Goal: Task Accomplishment & Management: Use online tool/utility

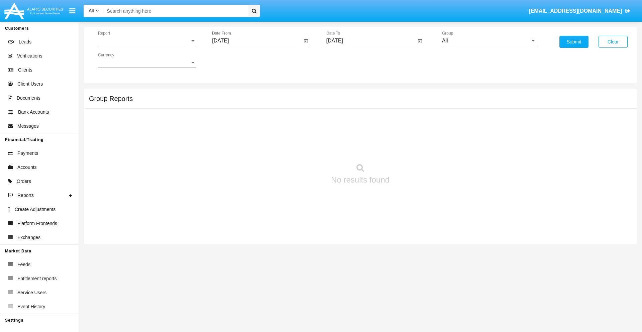
click at [147, 41] on span "Report" at bounding box center [144, 41] width 92 height 6
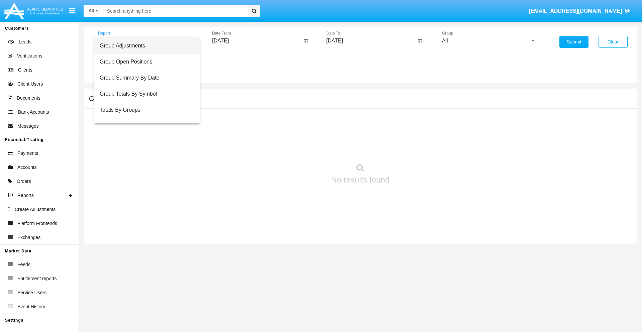
click at [144, 46] on span "Group Adjustments" at bounding box center [147, 46] width 95 height 16
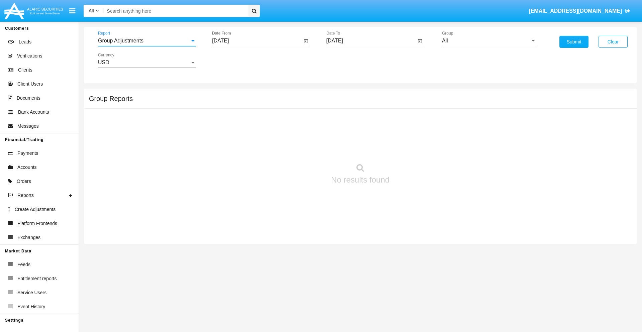
click at [257, 41] on input "[DATE]" at bounding box center [257, 41] width 90 height 6
click at [234, 60] on span "[DATE]" at bounding box center [228, 60] width 15 height 5
click at [298, 148] on div "2025" at bounding box center [298, 148] width 21 height 12
click at [251, 108] on div "JUN" at bounding box center [251, 108] width 21 height 12
click at [276, 142] on div "26" at bounding box center [276, 143] width 12 height 12
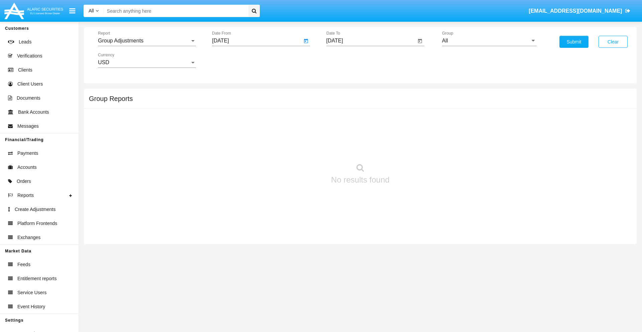
type input "06/26/25"
click at [371, 41] on input "[DATE]" at bounding box center [371, 41] width 90 height 6
click at [348, 60] on span "[DATE]" at bounding box center [342, 60] width 15 height 5
click at [412, 148] on div "2025" at bounding box center [412, 148] width 21 height 12
click at [342, 121] on div "SEP" at bounding box center [341, 121] width 21 height 12
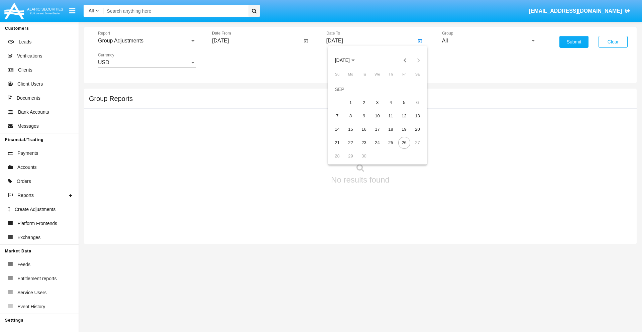
click at [404, 142] on div "26" at bounding box center [404, 143] width 12 height 12
type input "[DATE]"
click at [489, 41] on input "All" at bounding box center [489, 41] width 95 height 6
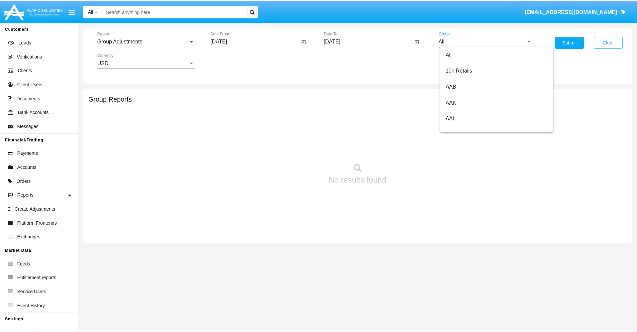
scroll to position [150, 0]
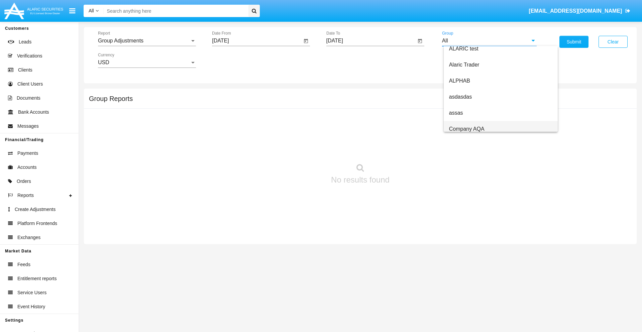
click at [466, 129] on span "Company AQA" at bounding box center [466, 129] width 35 height 6
type input "Company AQA"
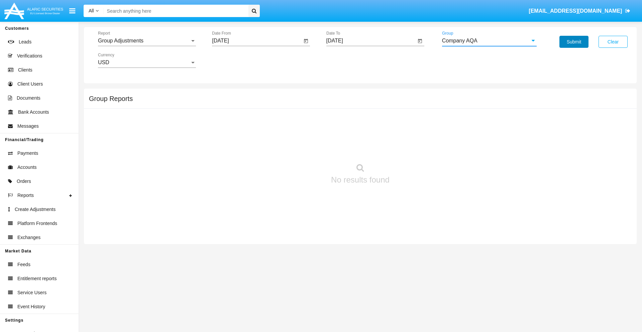
click at [573, 42] on button "Submit" at bounding box center [573, 42] width 29 height 12
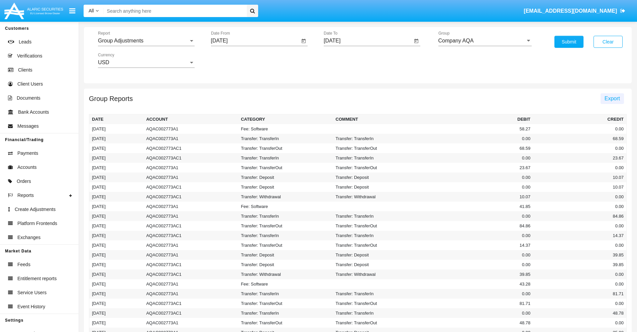
click at [612, 98] on span "Export" at bounding box center [611, 99] width 15 height 6
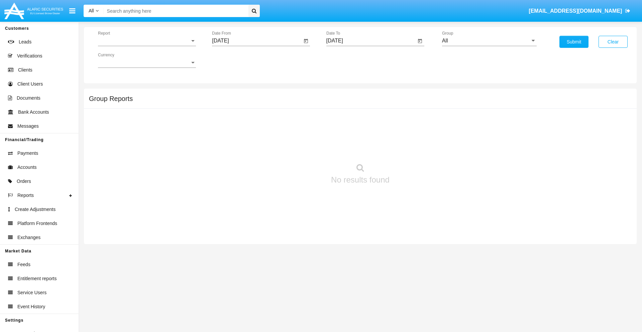
click at [147, 41] on span "Report" at bounding box center [144, 41] width 92 height 6
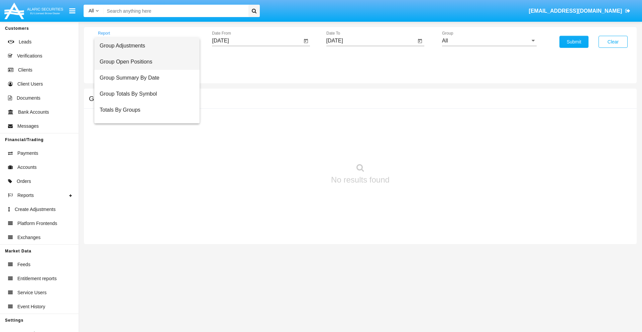
click at [144, 62] on span "Group Open Positions" at bounding box center [147, 62] width 95 height 16
click at [257, 41] on input "[DATE]" at bounding box center [257, 41] width 90 height 6
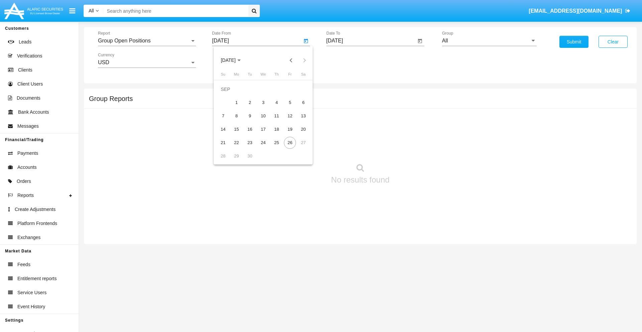
click at [234, 60] on span "[DATE]" at bounding box center [228, 60] width 15 height 5
click at [298, 148] on div "2025" at bounding box center [298, 148] width 21 height 12
click at [298, 108] on div "AUG" at bounding box center [298, 108] width 21 height 12
click at [250, 142] on div "26" at bounding box center [250, 143] width 12 height 12
type input "08/26/25"
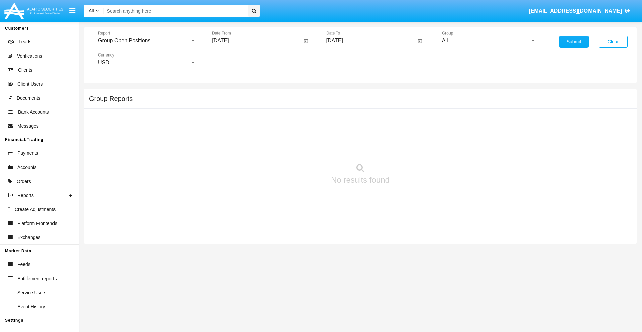
click at [371, 41] on input "[DATE]" at bounding box center [371, 41] width 90 height 6
click at [348, 60] on span "[DATE]" at bounding box center [342, 60] width 15 height 5
click at [412, 148] on div "2025" at bounding box center [412, 148] width 21 height 12
click at [342, 121] on div "SEP" at bounding box center [341, 121] width 21 height 12
click at [404, 142] on div "26" at bounding box center [404, 143] width 12 height 12
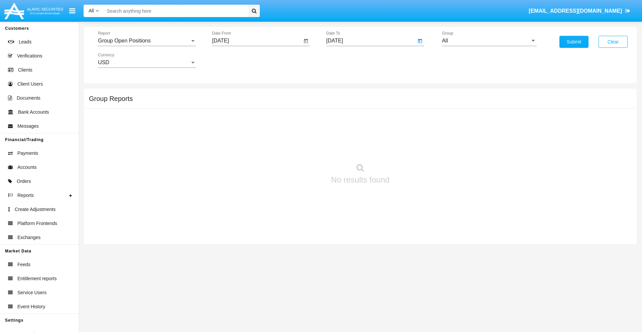
type input "[DATE]"
click at [489, 41] on input "All" at bounding box center [489, 41] width 95 height 6
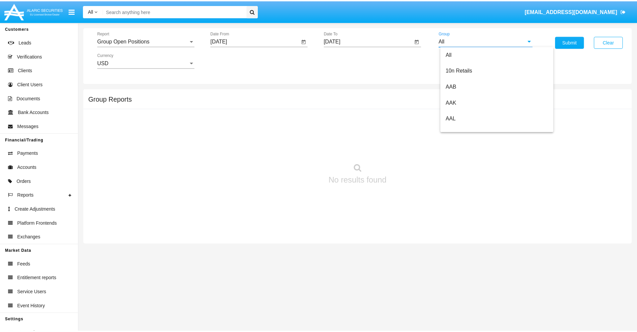
scroll to position [358, 0]
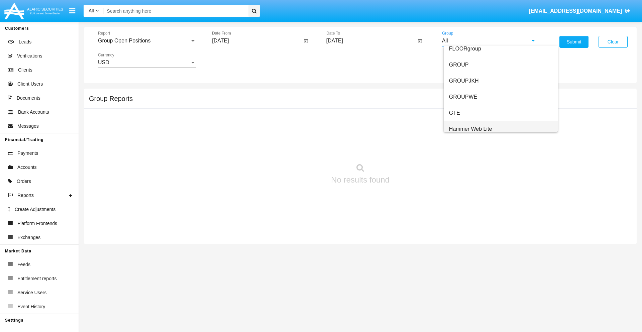
click at [470, 129] on span "Hammer Web Lite" at bounding box center [470, 129] width 43 height 6
type input "Hammer Web Lite"
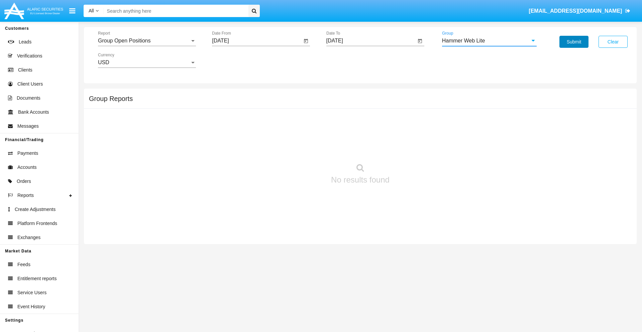
click at [573, 42] on button "Submit" at bounding box center [573, 42] width 29 height 12
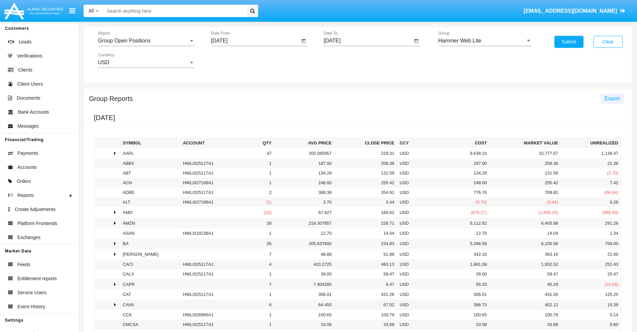
click at [612, 98] on span "Export" at bounding box center [611, 99] width 15 height 6
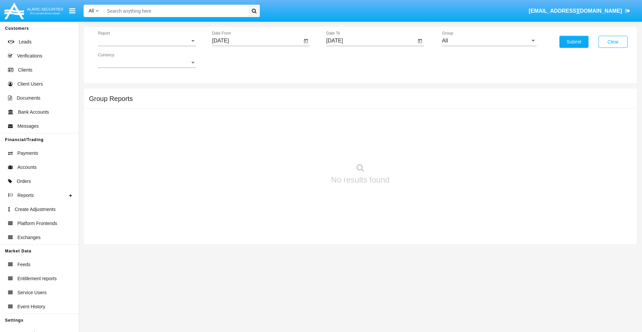
click at [147, 41] on span "Report" at bounding box center [144, 41] width 92 height 6
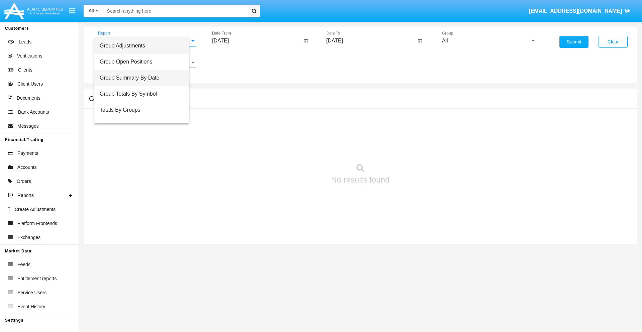
click at [144, 78] on span "Group Summary By Date" at bounding box center [142, 78] width 84 height 16
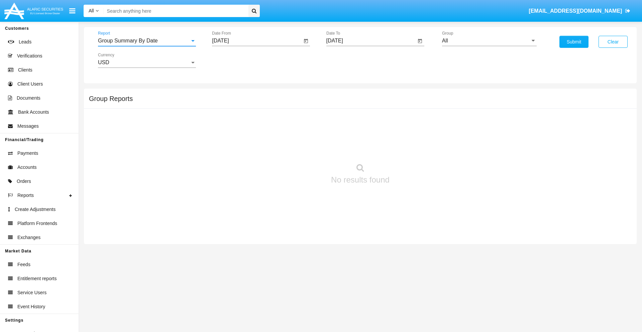
click at [257, 41] on input "[DATE]" at bounding box center [257, 41] width 90 height 6
click at [234, 60] on span "[DATE]" at bounding box center [228, 60] width 15 height 5
click at [298, 148] on div "2025" at bounding box center [298, 148] width 21 height 12
click at [298, 108] on div "AUG" at bounding box center [298, 108] width 21 height 12
click at [250, 142] on div "26" at bounding box center [250, 143] width 12 height 12
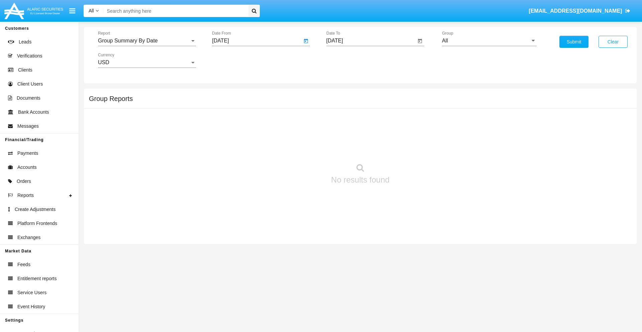
type input "[DATE]"
click at [371, 41] on input "[DATE]" at bounding box center [371, 41] width 90 height 6
click at [348, 60] on span "[DATE]" at bounding box center [342, 60] width 15 height 5
click at [412, 148] on div "2025" at bounding box center [412, 148] width 21 height 12
click at [342, 121] on div "SEP" at bounding box center [341, 121] width 21 height 12
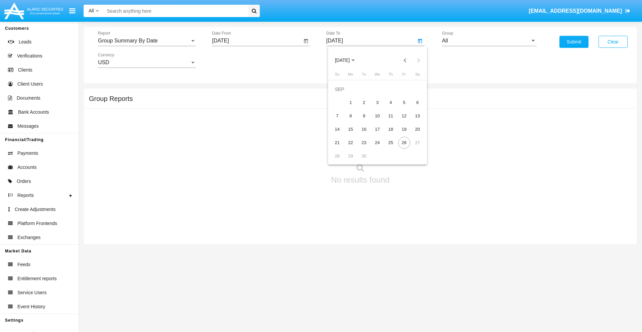
click at [404, 142] on div "26" at bounding box center [404, 143] width 12 height 12
type input "[DATE]"
click at [489, 41] on input "All" at bounding box center [489, 41] width 95 height 6
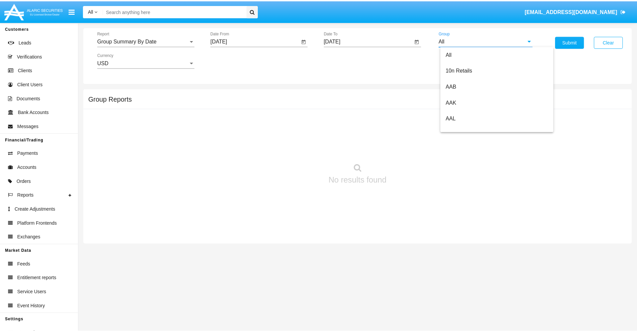
scroll to position [358, 0]
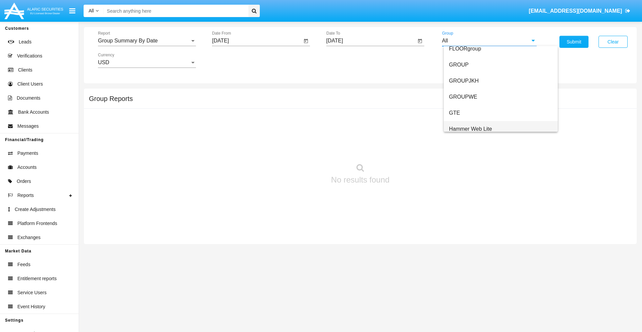
click at [470, 129] on span "Hammer Web Lite" at bounding box center [470, 129] width 43 height 6
type input "Hammer Web Lite"
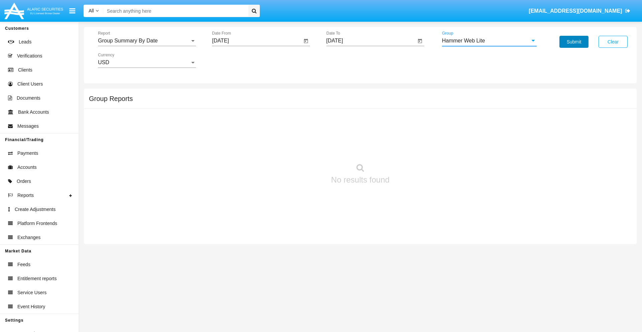
click at [573, 42] on button "Submit" at bounding box center [573, 42] width 29 height 12
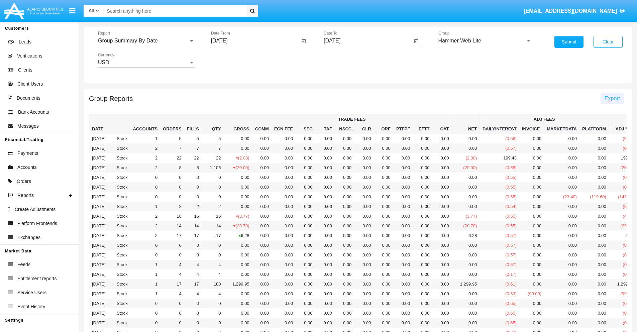
click at [612, 98] on span "Export" at bounding box center [611, 99] width 15 height 6
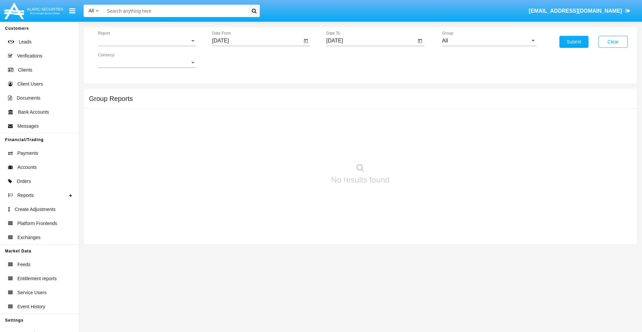
click at [147, 41] on span "Report" at bounding box center [144, 41] width 92 height 6
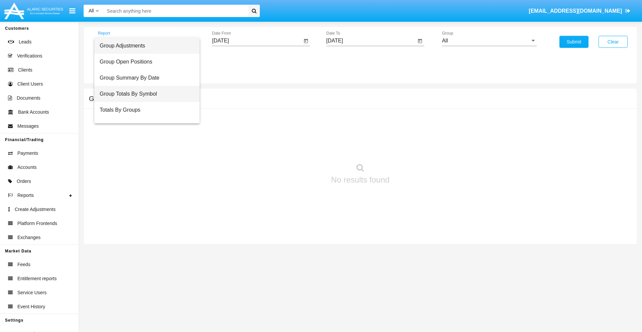
click at [144, 94] on span "Group Totals By Symbol" at bounding box center [147, 94] width 95 height 16
click at [257, 41] on input "[DATE]" at bounding box center [257, 41] width 90 height 6
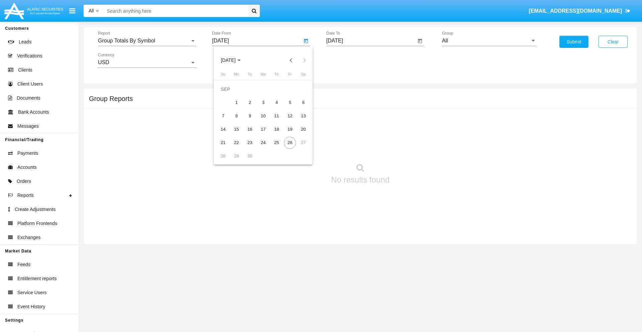
click at [234, 60] on span "[DATE]" at bounding box center [228, 60] width 15 height 5
click at [298, 148] on div "2025" at bounding box center [298, 148] width 21 height 12
click at [298, 108] on div "AUG" at bounding box center [298, 108] width 21 height 12
click at [250, 142] on div "26" at bounding box center [250, 143] width 12 height 12
type input "[DATE]"
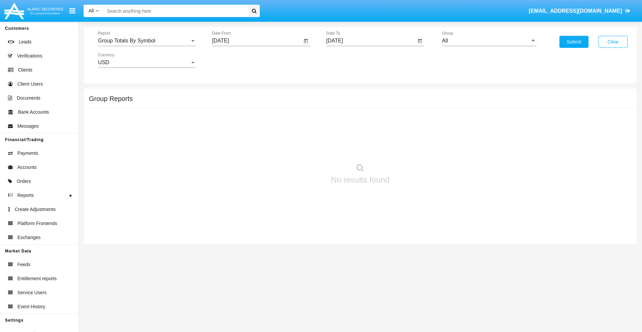
click at [371, 41] on input "[DATE]" at bounding box center [371, 41] width 90 height 6
click at [348, 60] on span "[DATE]" at bounding box center [342, 60] width 15 height 5
click at [412, 148] on div "2025" at bounding box center [412, 148] width 21 height 12
click at [342, 121] on div "SEP" at bounding box center [341, 121] width 21 height 12
click at [404, 142] on div "26" at bounding box center [404, 143] width 12 height 12
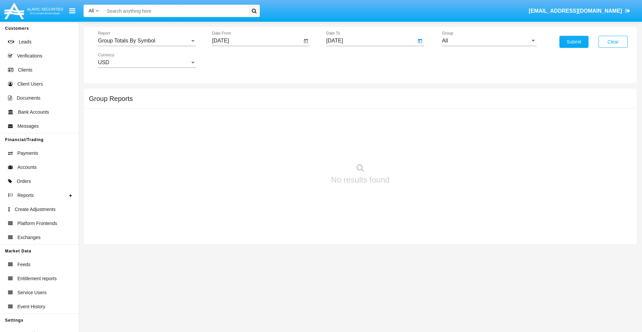
type input "[DATE]"
click at [489, 41] on input "All" at bounding box center [489, 41] width 95 height 6
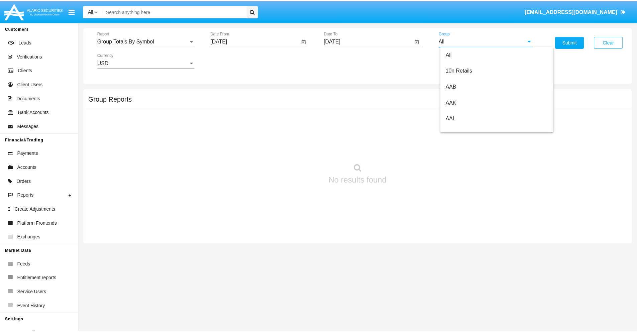
scroll to position [358, 0]
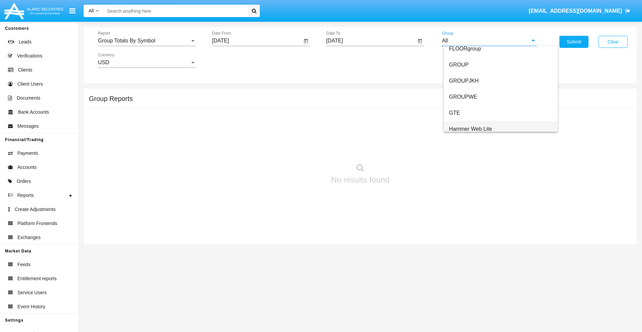
click at [470, 129] on span "Hammer Web Lite" at bounding box center [470, 129] width 43 height 6
type input "Hammer Web Lite"
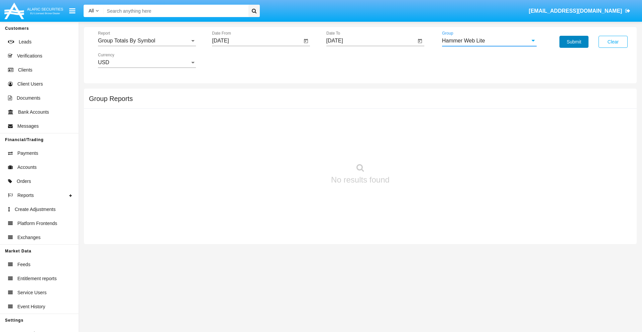
click at [573, 42] on button "Submit" at bounding box center [573, 42] width 29 height 12
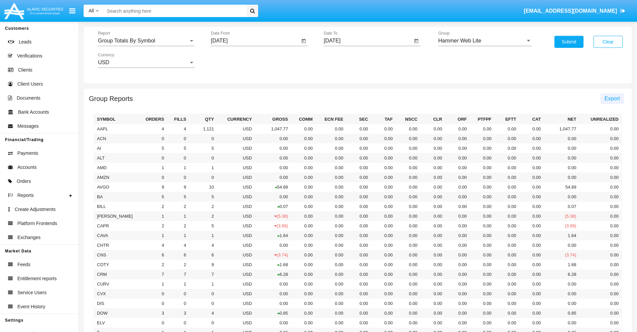
click at [612, 98] on span "Export" at bounding box center [611, 99] width 15 height 6
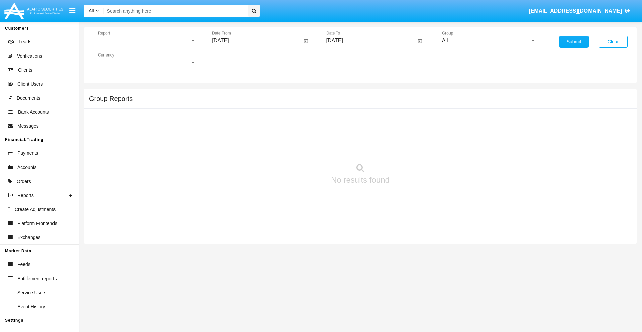
click at [147, 41] on span "Report" at bounding box center [144, 41] width 92 height 6
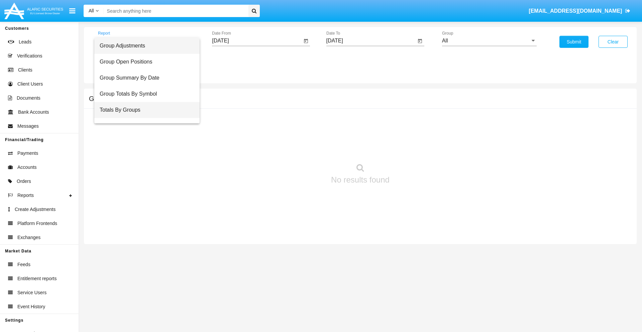
click at [144, 110] on span "Totals By Groups" at bounding box center [147, 110] width 95 height 16
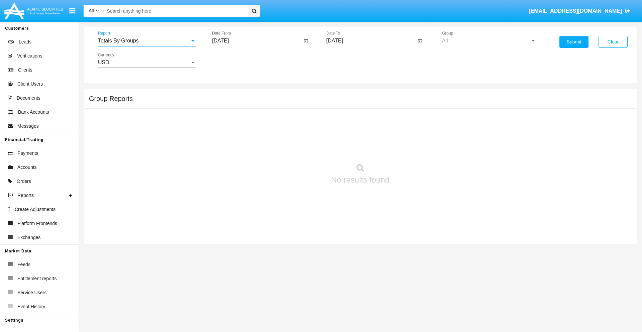
click at [257, 41] on input "[DATE]" at bounding box center [257, 41] width 90 height 6
click at [234, 60] on span "[DATE]" at bounding box center [228, 60] width 15 height 5
click at [298, 148] on div "2025" at bounding box center [298, 148] width 21 height 12
click at [228, 121] on div "SEP" at bounding box center [228, 121] width 21 height 12
click at [276, 116] on div "11" at bounding box center [276, 116] width 12 height 12
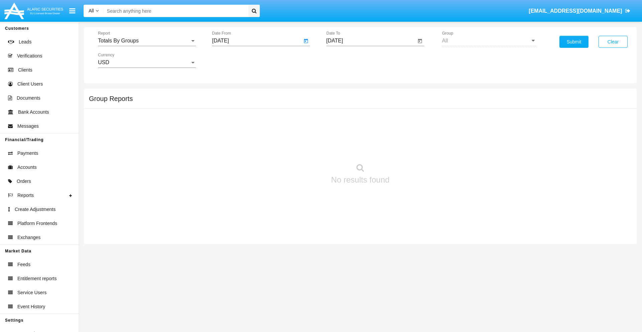
type input "[DATE]"
click at [371, 41] on input "[DATE]" at bounding box center [371, 41] width 90 height 6
click at [348, 60] on span "[DATE]" at bounding box center [342, 60] width 15 height 5
click at [412, 148] on div "2025" at bounding box center [412, 148] width 21 height 12
click at [342, 121] on div "SEP" at bounding box center [341, 121] width 21 height 12
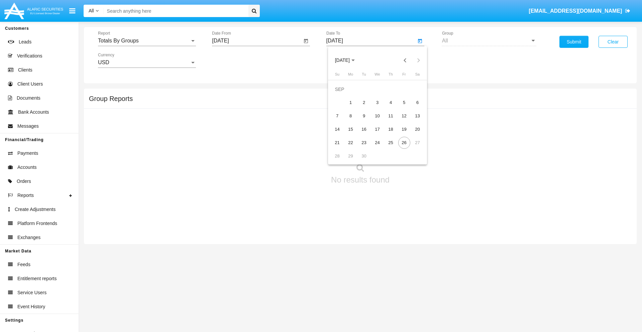
click at [404, 142] on div "26" at bounding box center [404, 143] width 12 height 12
type input "[DATE]"
click at [573, 42] on button "Submit" at bounding box center [573, 42] width 29 height 12
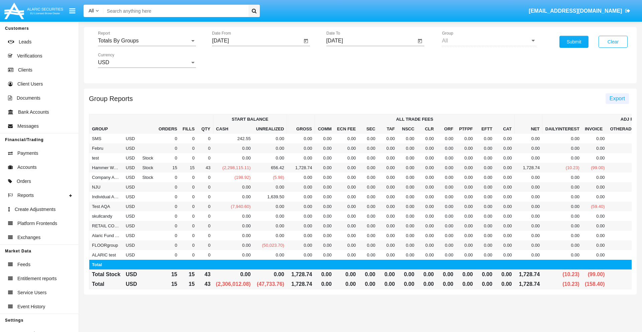
click at [617, 98] on span "Export" at bounding box center [616, 99] width 15 height 6
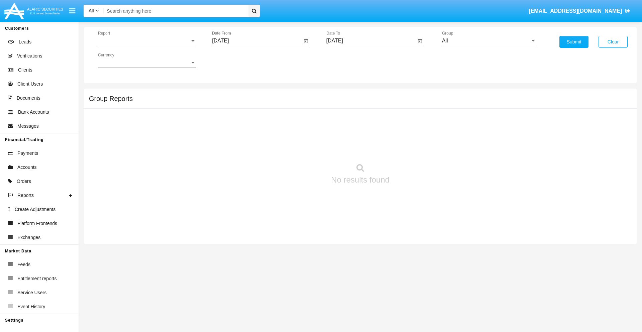
click at [147, 41] on span "Report" at bounding box center [144, 41] width 92 height 6
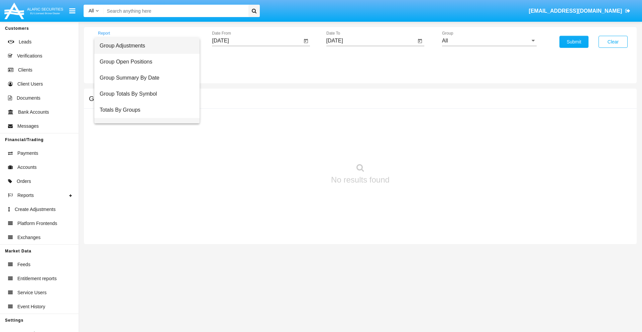
click at [144, 118] on span "Group Fees By Destination" at bounding box center [147, 126] width 95 height 16
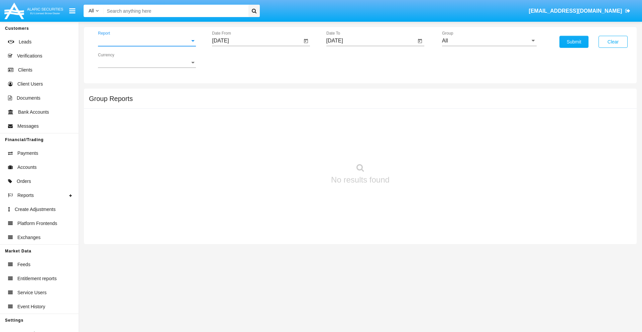
scroll to position [11, 0]
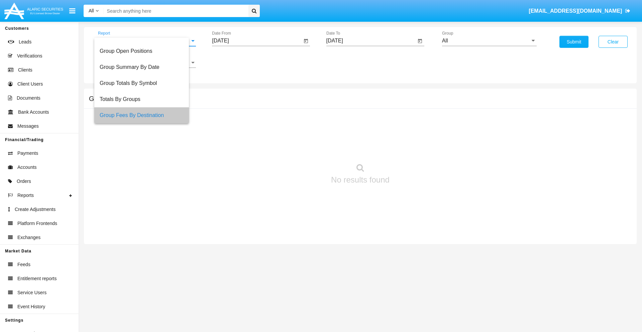
click at [257, 41] on input "[DATE]" at bounding box center [257, 41] width 90 height 6
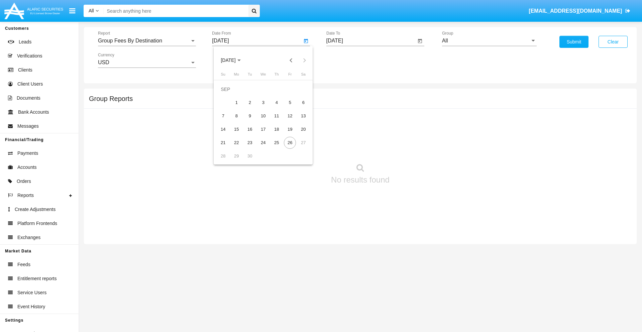
click at [234, 60] on span "[DATE]" at bounding box center [228, 60] width 15 height 5
click at [298, 148] on div "2025" at bounding box center [298, 148] width 21 height 12
click at [275, 108] on div "[DATE]" at bounding box center [274, 108] width 21 height 12
click at [303, 142] on div "26" at bounding box center [303, 143] width 12 height 12
type input "07/26/25"
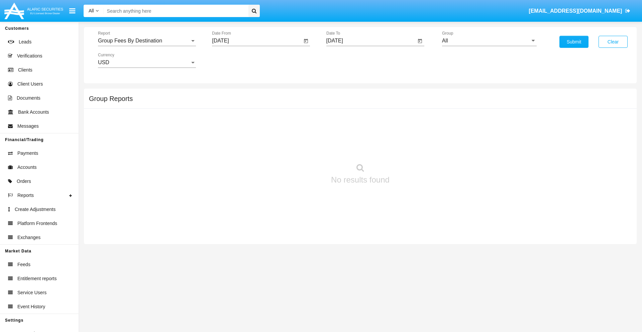
click at [371, 41] on input "[DATE]" at bounding box center [371, 41] width 90 height 6
click at [348, 60] on span "[DATE]" at bounding box center [342, 60] width 15 height 5
click at [412, 148] on div "2025" at bounding box center [412, 148] width 21 height 12
click at [342, 121] on div "SEP" at bounding box center [341, 121] width 21 height 12
click at [404, 142] on div "26" at bounding box center [404, 143] width 12 height 12
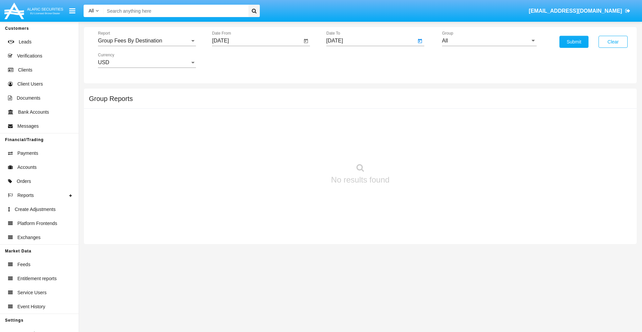
type input "[DATE]"
click at [489, 41] on input "All" at bounding box center [489, 41] width 95 height 6
click at [470, 129] on span "Hammer Web Lite" at bounding box center [470, 129] width 43 height 6
type input "Hammer Web Lite"
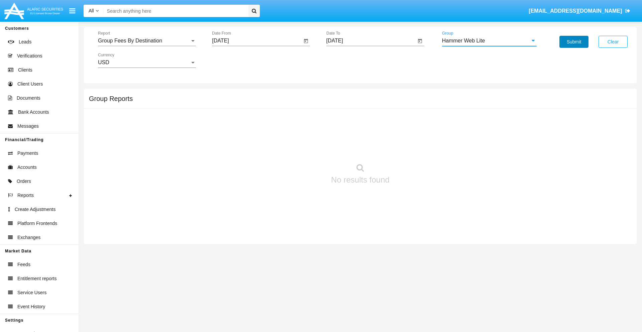
click at [573, 42] on button "Submit" at bounding box center [573, 42] width 29 height 12
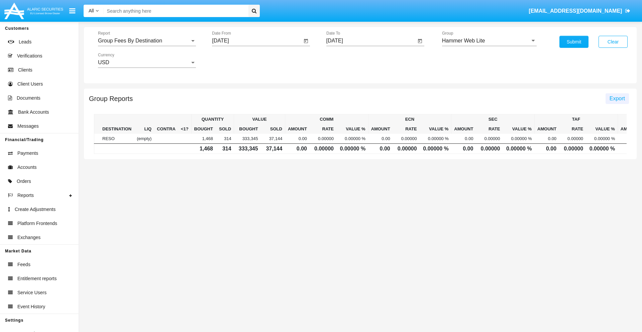
click at [617, 98] on span "Export" at bounding box center [616, 99] width 15 height 6
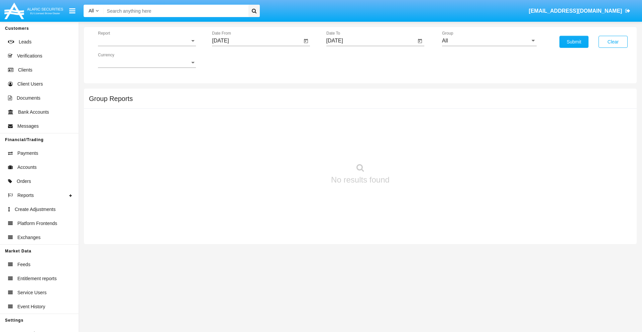
click at [147, 41] on span "Report" at bounding box center [144, 41] width 92 height 6
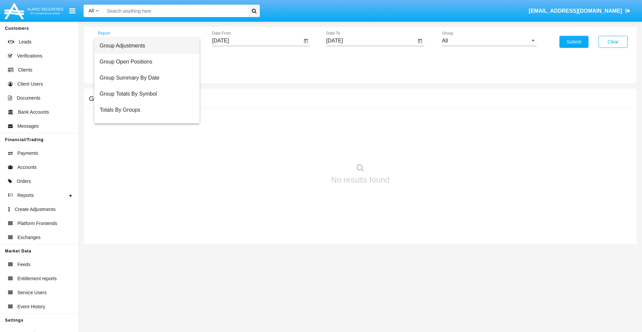
click at [144, 134] on span "Totals By Accounts" at bounding box center [147, 142] width 95 height 16
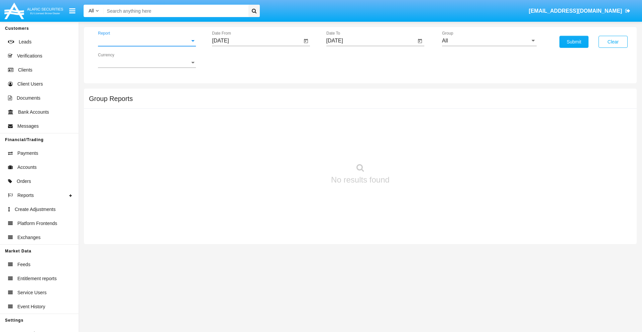
scroll to position [27, 0]
click at [257, 41] on input "[DATE]" at bounding box center [257, 41] width 90 height 6
click at [234, 60] on span "[DATE]" at bounding box center [228, 60] width 15 height 5
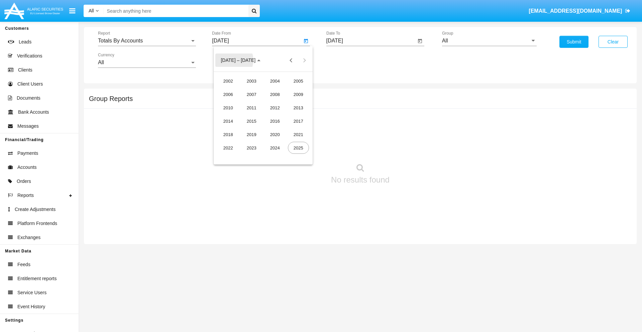
click at [298, 148] on div "2025" at bounding box center [298, 148] width 21 height 12
click at [228, 121] on div "SEP" at bounding box center [228, 121] width 21 height 12
click at [276, 116] on div "11" at bounding box center [276, 116] width 12 height 12
type input "09/11/25"
click at [371, 41] on input "[DATE]" at bounding box center [371, 41] width 90 height 6
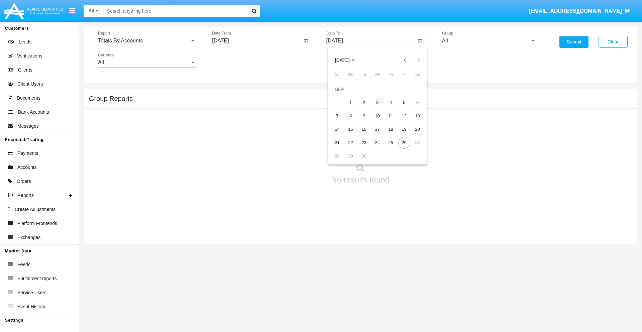
click at [348, 60] on span "[DATE]" at bounding box center [342, 60] width 15 height 5
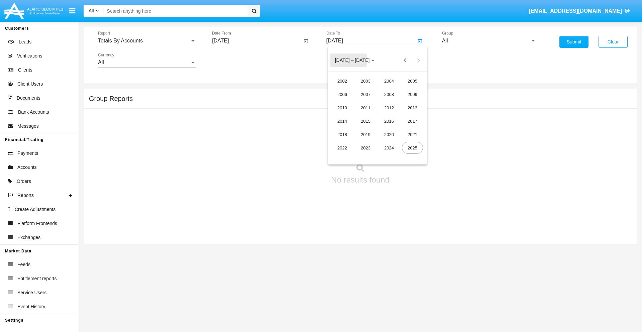
click at [412, 148] on div "2025" at bounding box center [412, 148] width 21 height 12
click at [342, 121] on div "SEP" at bounding box center [341, 121] width 21 height 12
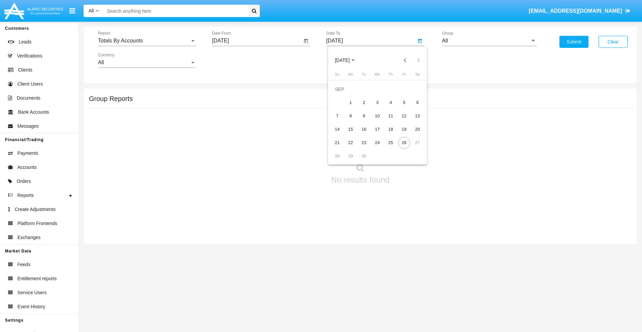
click at [404, 142] on div "26" at bounding box center [404, 143] width 12 height 12
type input "[DATE]"
click at [489, 41] on input "All" at bounding box center [489, 41] width 95 height 6
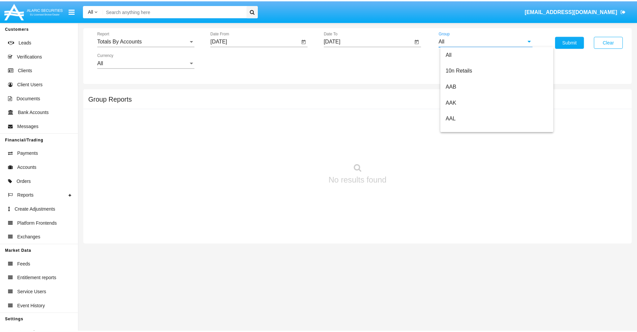
scroll to position [358, 0]
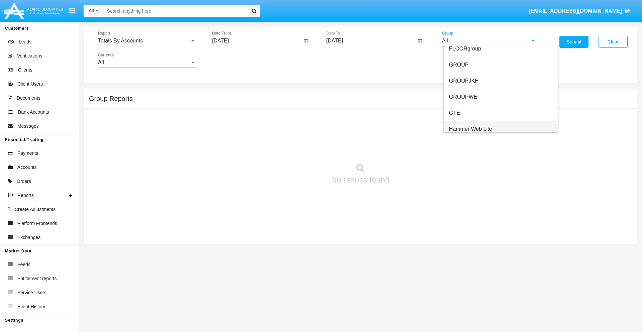
click at [470, 129] on span "Hammer Web Lite" at bounding box center [470, 129] width 43 height 6
type input "Hammer Web Lite"
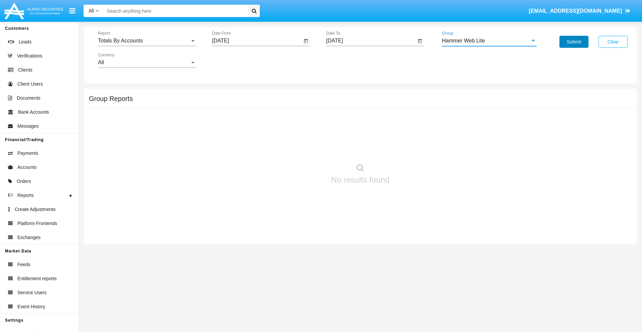
click at [573, 42] on button "Submit" at bounding box center [573, 42] width 29 height 12
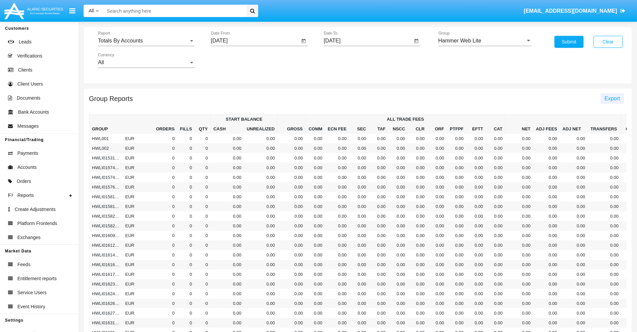
click at [612, 98] on span "Export" at bounding box center [611, 99] width 15 height 6
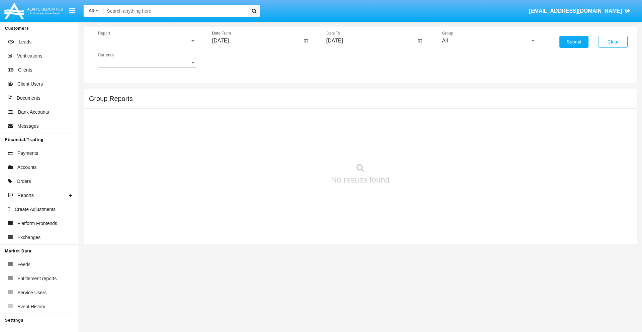
click at [147, 41] on span "Report" at bounding box center [144, 41] width 92 height 6
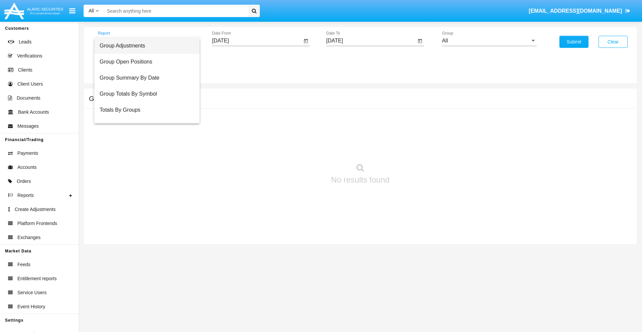
click at [144, 46] on span "Group Adjustments" at bounding box center [147, 46] width 95 height 16
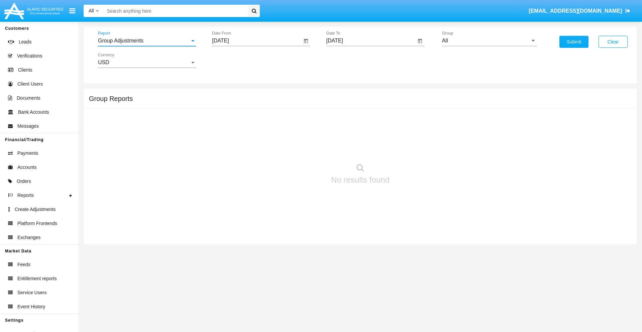
click at [257, 41] on input "[DATE]" at bounding box center [257, 41] width 90 height 6
click at [234, 60] on span "[DATE]" at bounding box center [228, 60] width 15 height 5
click at [251, 134] on div "2019" at bounding box center [251, 134] width 21 height 12
click at [228, 94] on div "JAN" at bounding box center [228, 94] width 21 height 12
click at [250, 102] on div "1" at bounding box center [250, 103] width 12 height 12
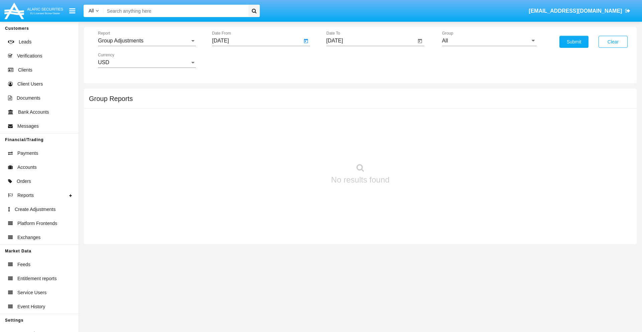
type input "[DATE]"
click at [371, 41] on input "[DATE]" at bounding box center [371, 41] width 90 height 6
click at [348, 60] on span "[DATE]" at bounding box center [342, 60] width 15 height 5
click at [365, 134] on div "2019" at bounding box center [365, 134] width 21 height 12
click at [342, 94] on div "JAN" at bounding box center [341, 94] width 21 height 12
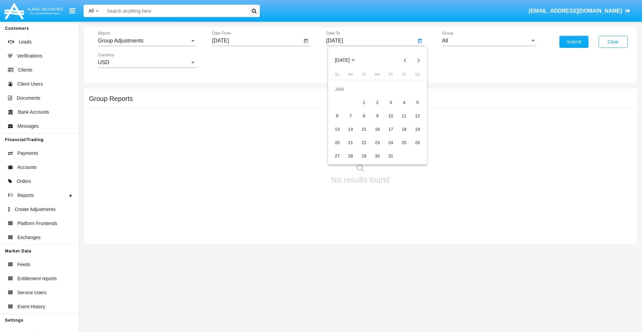
click at [364, 102] on div "1" at bounding box center [364, 103] width 12 height 12
type input "[DATE]"
click at [489, 41] on input "All" at bounding box center [489, 41] width 95 height 6
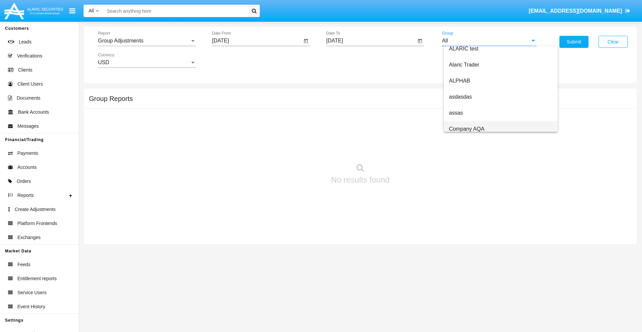
click at [466, 129] on span "Company AQA" at bounding box center [466, 129] width 35 height 6
type input "Company AQA"
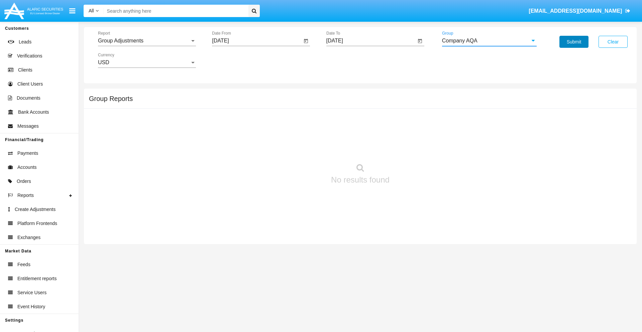
click at [573, 42] on button "Submit" at bounding box center [573, 42] width 29 height 12
click at [147, 41] on span "Report" at bounding box center [144, 41] width 92 height 6
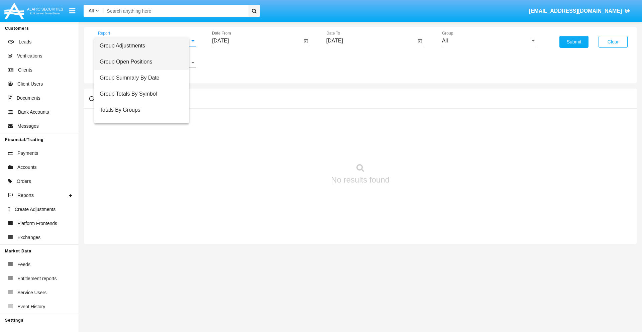
click at [144, 62] on span "Group Open Positions" at bounding box center [142, 62] width 84 height 16
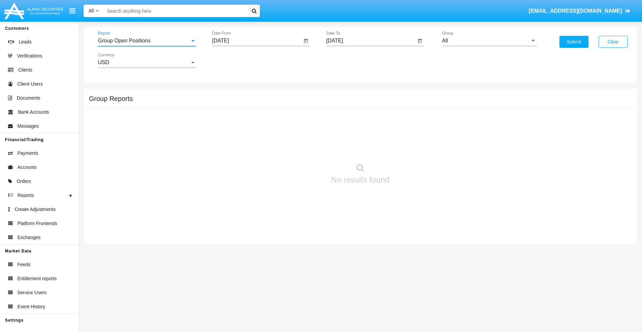
click at [257, 41] on input "[DATE]" at bounding box center [257, 41] width 90 height 6
click at [234, 60] on span "[DATE]" at bounding box center [228, 60] width 15 height 5
click at [251, 134] on div "2019" at bounding box center [251, 134] width 21 height 12
click at [228, 94] on div "JAN" at bounding box center [228, 94] width 21 height 12
click at [250, 102] on div "1" at bounding box center [250, 103] width 12 height 12
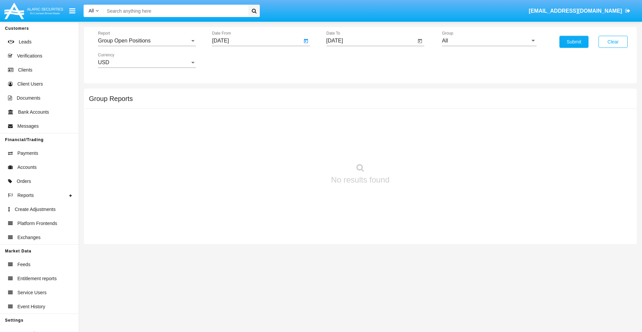
type input "[DATE]"
click at [371, 41] on input "[DATE]" at bounding box center [371, 41] width 90 height 6
click at [348, 60] on span "[DATE]" at bounding box center [342, 60] width 15 height 5
click at [365, 134] on div "2019" at bounding box center [365, 134] width 21 height 12
click at [342, 94] on div "JAN" at bounding box center [341, 94] width 21 height 12
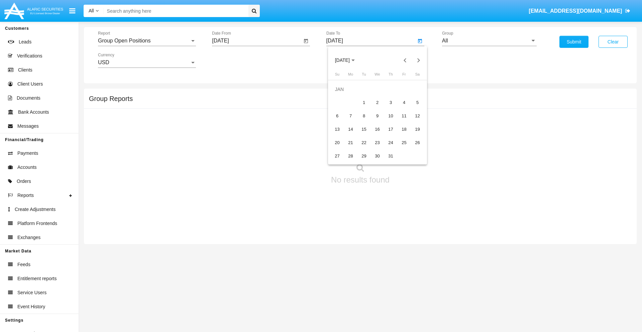
click at [364, 102] on div "1" at bounding box center [364, 103] width 12 height 12
type input "[DATE]"
click at [489, 41] on input "All" at bounding box center [489, 41] width 95 height 6
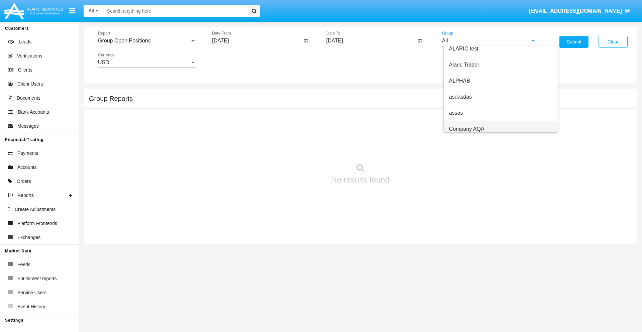
click at [466, 129] on span "Company AQA" at bounding box center [466, 129] width 35 height 6
type input "Company AQA"
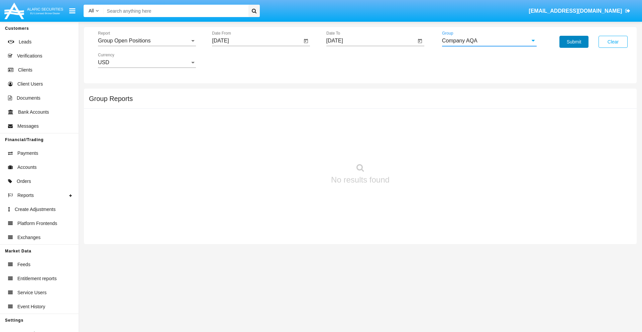
click at [573, 42] on button "Submit" at bounding box center [573, 42] width 29 height 12
click at [147, 41] on span "Report" at bounding box center [144, 41] width 92 height 6
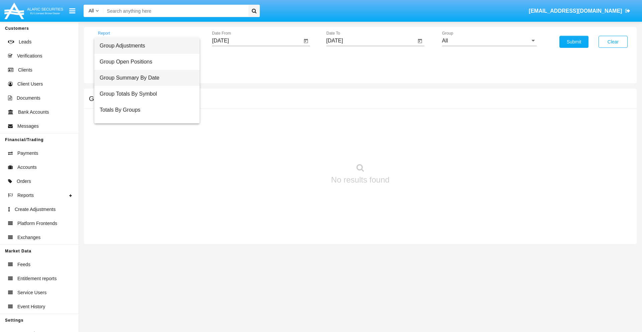
click at [144, 78] on span "Group Summary By Date" at bounding box center [147, 78] width 95 height 16
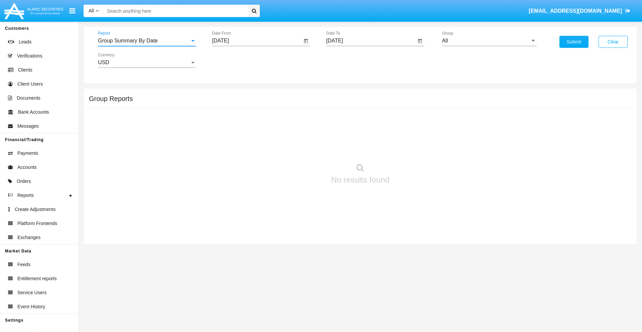
click at [257, 41] on input "[DATE]" at bounding box center [257, 41] width 90 height 6
click at [234, 60] on span "[DATE]" at bounding box center [228, 60] width 15 height 5
click at [251, 134] on div "2019" at bounding box center [251, 134] width 21 height 12
click at [228, 94] on div "JAN" at bounding box center [228, 94] width 21 height 12
click at [250, 102] on div "1" at bounding box center [250, 103] width 12 height 12
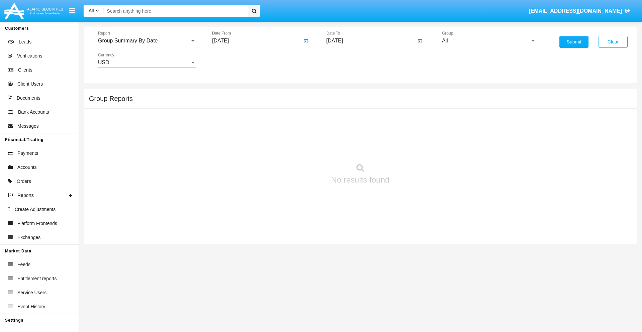
type input "[DATE]"
click at [371, 41] on input "[DATE]" at bounding box center [371, 41] width 90 height 6
click at [348, 60] on span "[DATE]" at bounding box center [342, 60] width 15 height 5
click at [365, 134] on div "2019" at bounding box center [365, 134] width 21 height 12
click at [342, 94] on div "JAN" at bounding box center [341, 94] width 21 height 12
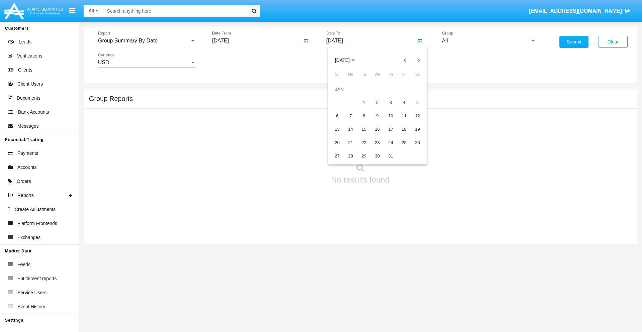
click at [364, 102] on div "1" at bounding box center [364, 103] width 12 height 12
type input "[DATE]"
click at [489, 41] on input "All" at bounding box center [489, 41] width 95 height 6
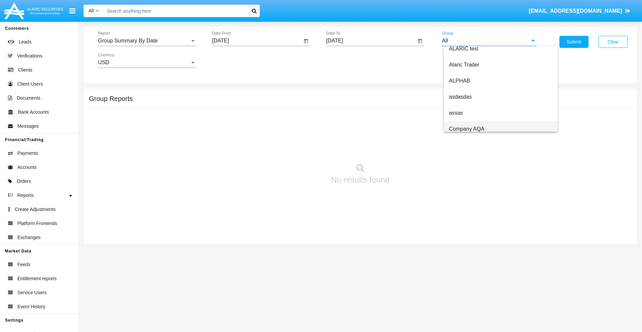
click at [466, 129] on span "Company AQA" at bounding box center [466, 129] width 35 height 6
type input "Company AQA"
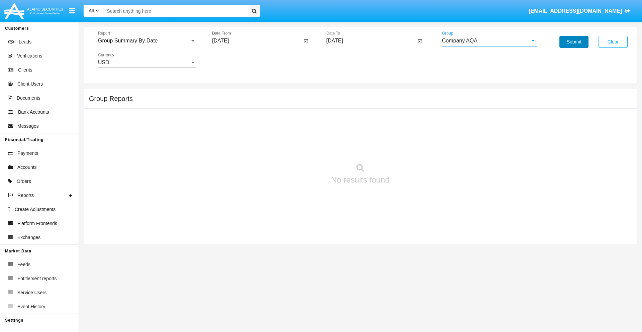
click at [573, 42] on button "Submit" at bounding box center [573, 42] width 29 height 12
click at [147, 41] on span "Report" at bounding box center [144, 41] width 92 height 6
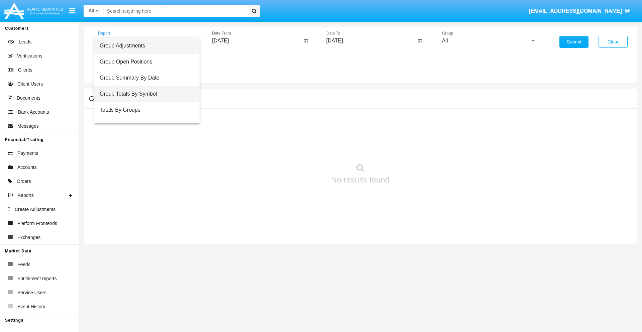
click at [144, 94] on span "Group Totals By Symbol" at bounding box center [147, 94] width 95 height 16
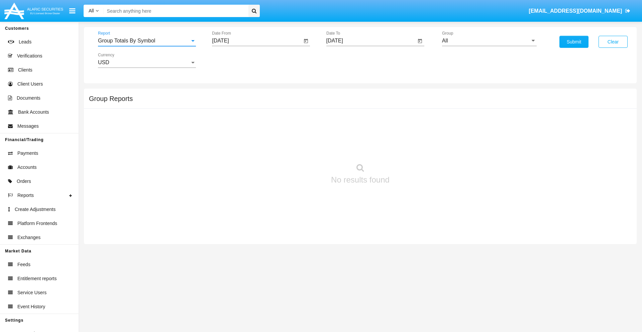
click at [257, 41] on input "[DATE]" at bounding box center [257, 41] width 90 height 6
click at [234, 60] on span "[DATE]" at bounding box center [228, 60] width 15 height 5
click at [251, 134] on div "2019" at bounding box center [251, 134] width 21 height 12
click at [228, 94] on div "JAN" at bounding box center [228, 94] width 21 height 12
click at [250, 102] on div "1" at bounding box center [250, 103] width 12 height 12
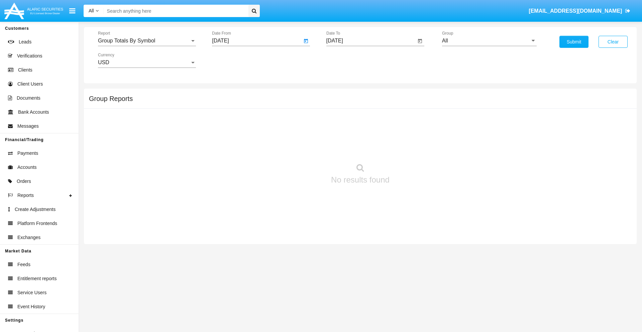
type input "[DATE]"
click at [371, 41] on input "[DATE]" at bounding box center [371, 41] width 90 height 6
click at [348, 60] on span "[DATE]" at bounding box center [342, 60] width 15 height 5
click at [365, 134] on div "2019" at bounding box center [365, 134] width 21 height 12
click at [342, 94] on div "JAN" at bounding box center [341, 94] width 21 height 12
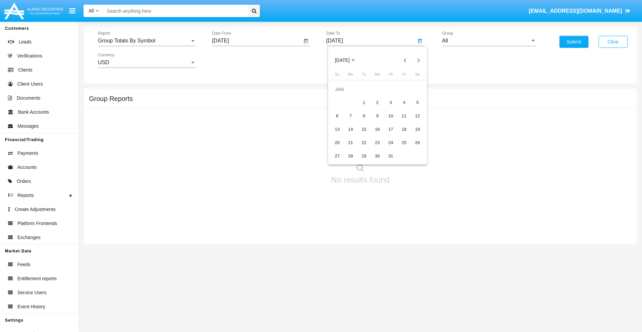
click at [364, 102] on div "1" at bounding box center [364, 103] width 12 height 12
type input "[DATE]"
click at [489, 41] on input "All" at bounding box center [489, 41] width 95 height 6
click at [466, 276] on span "Company AQA" at bounding box center [466, 279] width 35 height 6
type input "Company AQA"
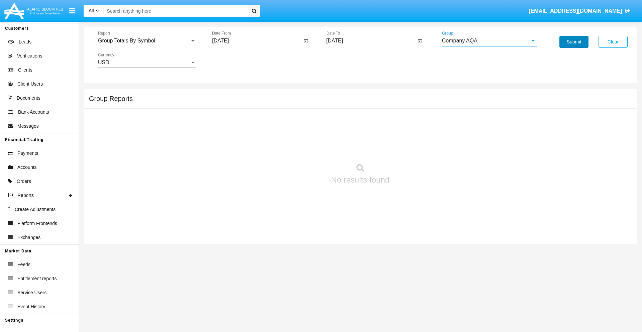
click at [573, 42] on button "Submit" at bounding box center [573, 42] width 29 height 12
click at [147, 41] on span "Report" at bounding box center [144, 41] width 92 height 6
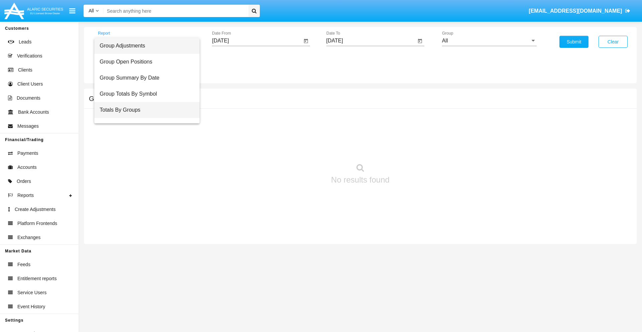
click at [144, 110] on span "Totals By Groups" at bounding box center [147, 110] width 95 height 16
click at [257, 41] on input "[DATE]" at bounding box center [257, 41] width 90 height 6
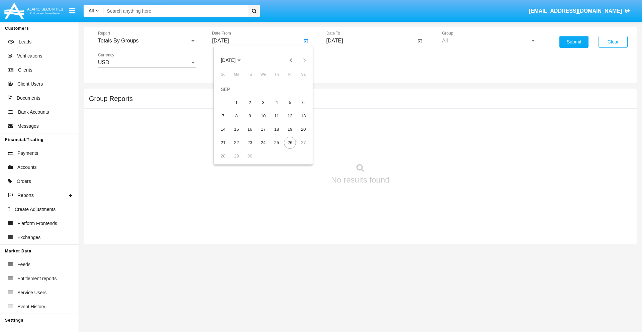
click at [234, 60] on span "[DATE]" at bounding box center [228, 60] width 15 height 5
click at [251, 134] on div "2019" at bounding box center [251, 134] width 21 height 12
click at [228, 94] on div "JAN" at bounding box center [228, 94] width 21 height 12
click at [250, 102] on div "1" at bounding box center [250, 103] width 12 height 12
type input "[DATE]"
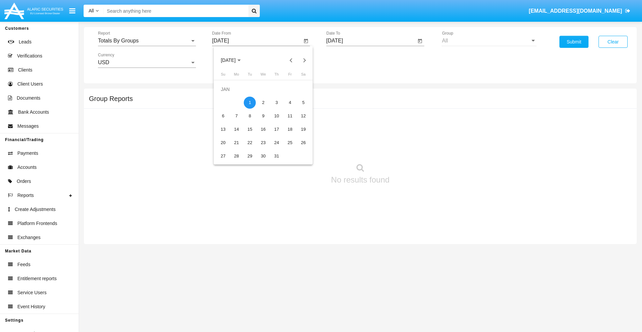
click at [371, 41] on input "[DATE]" at bounding box center [371, 41] width 90 height 6
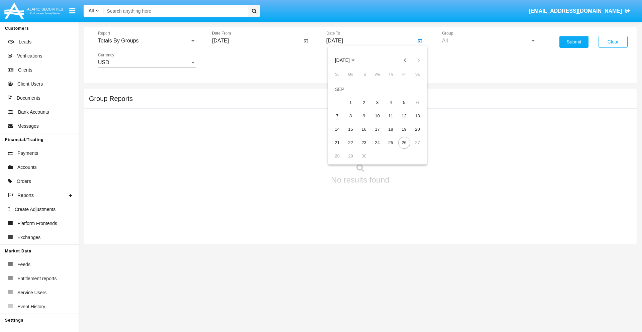
click at [348, 60] on span "[DATE]" at bounding box center [342, 60] width 15 height 5
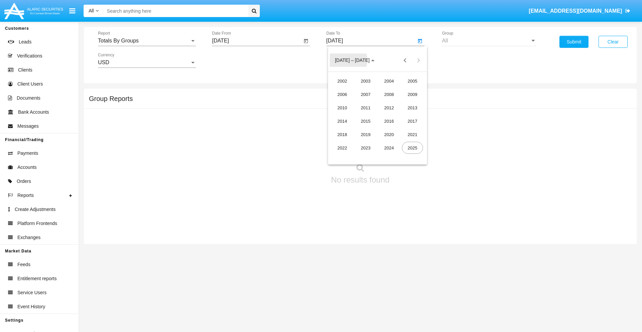
click at [365, 134] on div "2019" at bounding box center [365, 134] width 21 height 12
click at [342, 94] on div "JAN" at bounding box center [341, 94] width 21 height 12
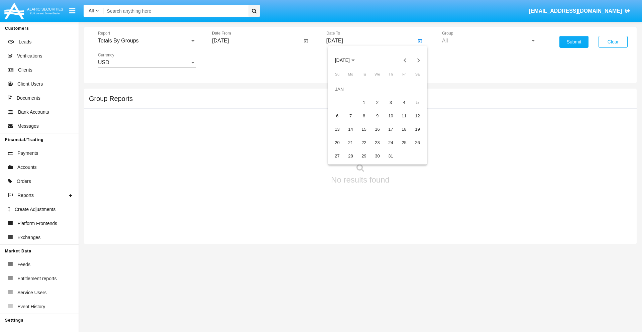
click at [364, 102] on div "1" at bounding box center [364, 103] width 12 height 12
type input "[DATE]"
click at [573, 42] on button "Submit" at bounding box center [573, 42] width 29 height 12
click at [147, 41] on span "Report" at bounding box center [144, 41] width 92 height 6
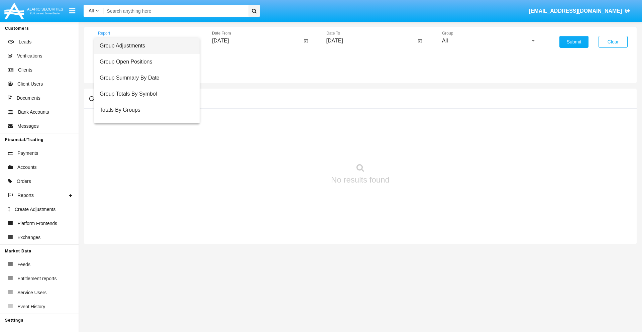
scroll to position [11, 0]
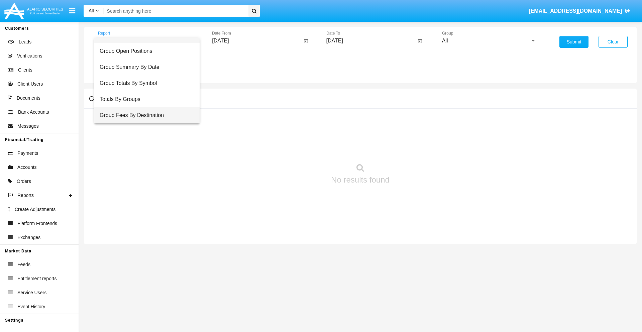
click at [144, 115] on span "Group Fees By Destination" at bounding box center [147, 115] width 95 height 16
click at [257, 41] on input "[DATE]" at bounding box center [257, 41] width 90 height 6
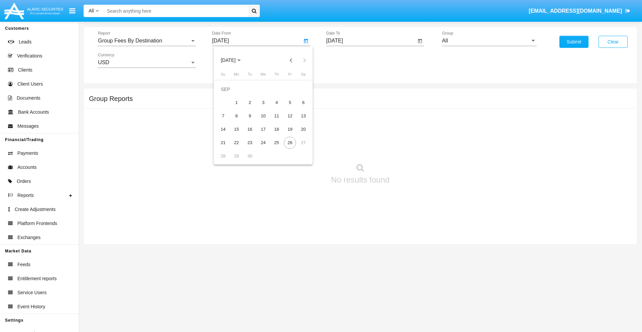
click at [234, 60] on span "[DATE]" at bounding box center [228, 60] width 15 height 5
click at [251, 134] on div "2019" at bounding box center [251, 134] width 21 height 12
click at [228, 94] on div "JAN" at bounding box center [228, 94] width 21 height 12
click at [250, 102] on div "1" at bounding box center [250, 103] width 12 height 12
type input "01/01/19"
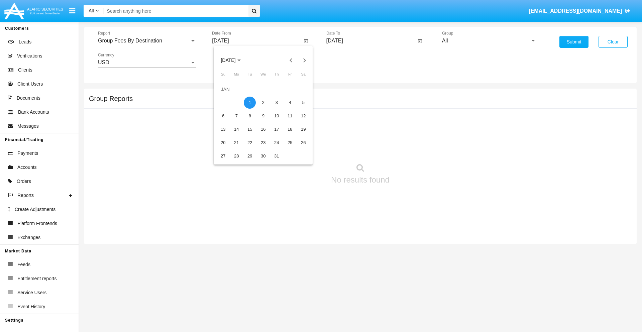
click at [371, 41] on input "[DATE]" at bounding box center [371, 41] width 90 height 6
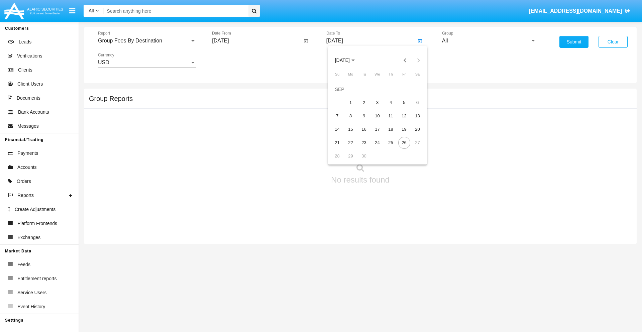
click at [348, 60] on span "[DATE]" at bounding box center [342, 60] width 15 height 5
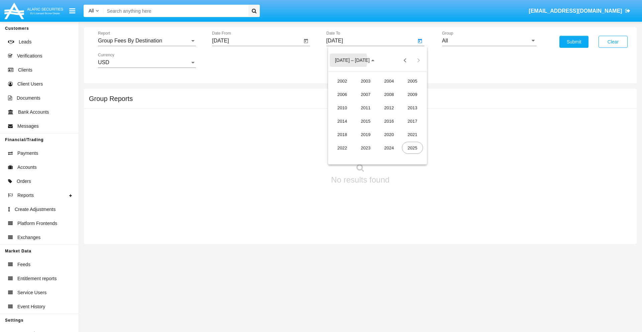
click at [365, 134] on div "2019" at bounding box center [365, 134] width 21 height 12
click at [342, 94] on div "JAN" at bounding box center [341, 94] width 21 height 12
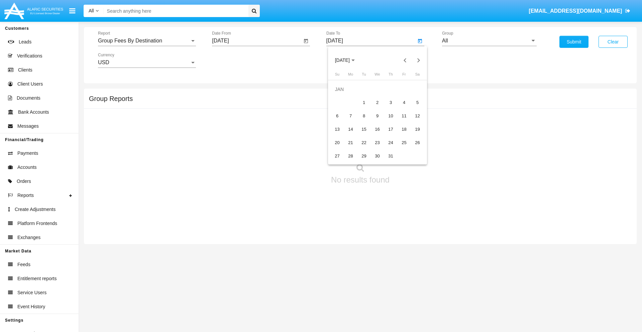
click at [364, 102] on div "1" at bounding box center [364, 103] width 12 height 12
type input "01/01/19"
click at [489, 41] on input "All" at bounding box center [489, 41] width 95 height 6
click at [466, 276] on span "Company AQA" at bounding box center [466, 279] width 35 height 6
type input "Company AQA"
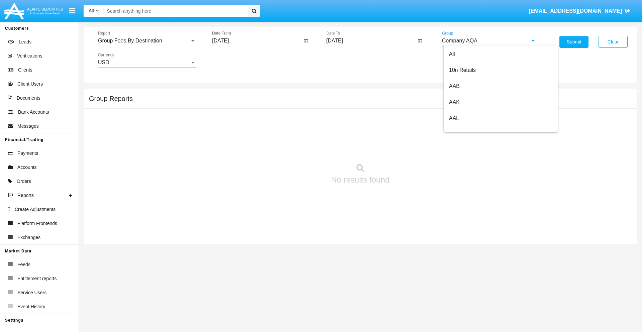
scroll to position [0, 0]
click at [573, 42] on button "Submit" at bounding box center [573, 42] width 29 height 12
click at [147, 41] on span "Report" at bounding box center [144, 41] width 92 height 6
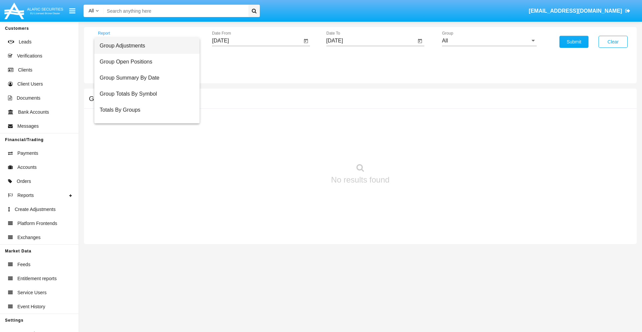
scroll to position [27, 0]
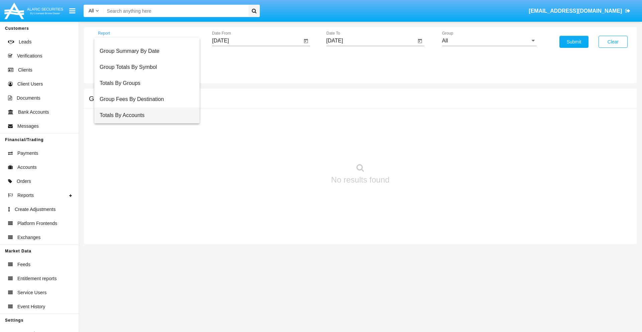
click at [144, 115] on span "Totals By Accounts" at bounding box center [147, 115] width 95 height 16
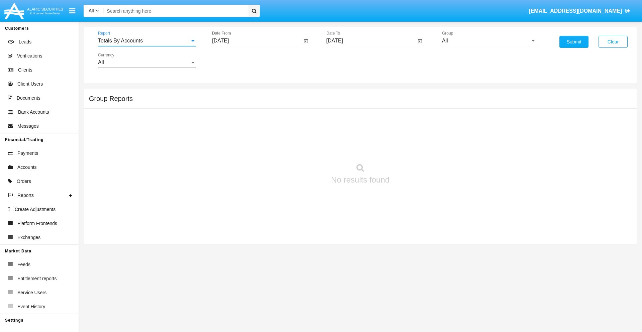
click at [257, 41] on input "[DATE]" at bounding box center [257, 41] width 90 height 6
click at [234, 60] on span "[DATE]" at bounding box center [228, 60] width 15 height 5
click at [251, 134] on div "2019" at bounding box center [251, 134] width 21 height 12
click at [228, 94] on div "JAN" at bounding box center [228, 94] width 21 height 12
click at [250, 102] on div "1" at bounding box center [250, 103] width 12 height 12
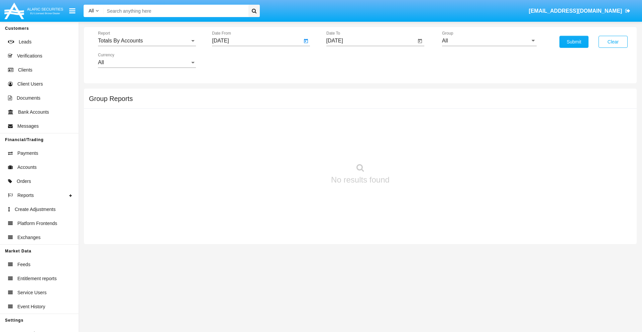
type input "01/01/19"
click at [371, 41] on input "[DATE]" at bounding box center [371, 41] width 90 height 6
click at [348, 60] on span "[DATE]" at bounding box center [342, 60] width 15 height 5
click at [365, 134] on div "2019" at bounding box center [365, 134] width 21 height 12
click at [342, 94] on div "JAN" at bounding box center [341, 94] width 21 height 12
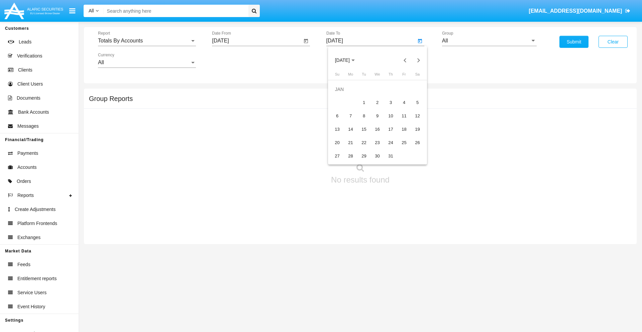
click at [364, 102] on div "1" at bounding box center [364, 103] width 12 height 12
type input "01/01/19"
click at [489, 41] on input "All" at bounding box center [489, 41] width 95 height 6
click at [466, 276] on span "Company AQA" at bounding box center [466, 279] width 35 height 6
type input "Company AQA"
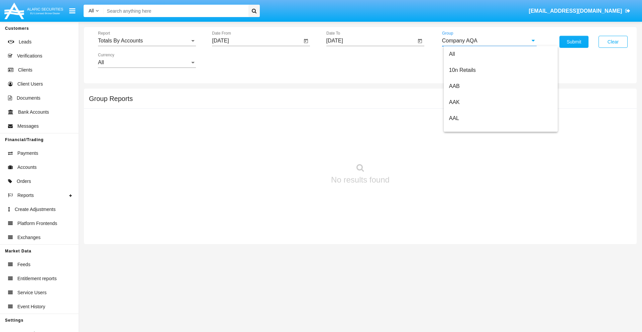
scroll to position [0, 0]
click at [573, 42] on button "Submit" at bounding box center [573, 42] width 29 height 12
click at [147, 41] on span "Report" at bounding box center [144, 41] width 92 height 6
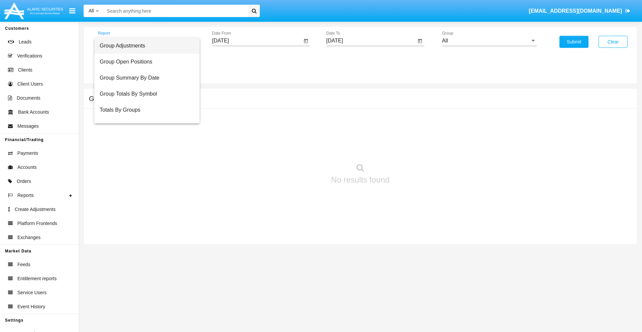
click at [144, 46] on span "Group Adjustments" at bounding box center [147, 46] width 95 height 16
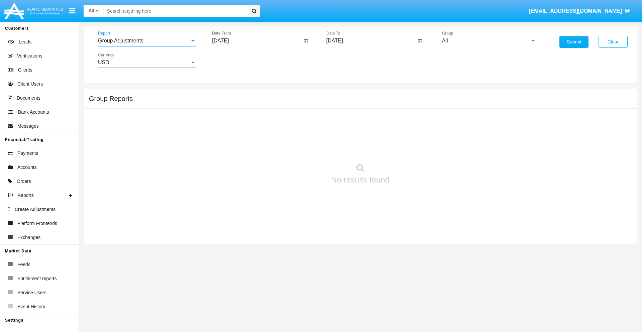
click at [257, 41] on input "[DATE]" at bounding box center [257, 41] width 90 height 6
click at [234, 60] on span "[DATE]" at bounding box center [228, 60] width 15 height 5
click at [298, 148] on div "2025" at bounding box center [298, 148] width 21 height 12
click at [251, 108] on div "JUN" at bounding box center [251, 108] width 21 height 12
click at [276, 142] on div "26" at bounding box center [276, 143] width 12 height 12
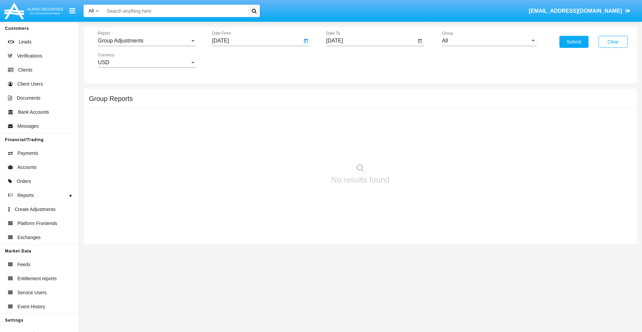
type input "06/26/25"
click at [371, 41] on input "[DATE]" at bounding box center [371, 41] width 90 height 6
click at [348, 60] on span "[DATE]" at bounding box center [342, 60] width 15 height 5
click at [412, 148] on div "2025" at bounding box center [412, 148] width 21 height 12
click at [342, 121] on div "SEP" at bounding box center [341, 121] width 21 height 12
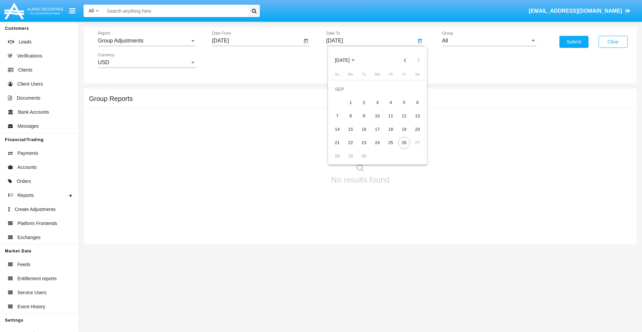
click at [404, 142] on div "26" at bounding box center [404, 143] width 12 height 12
type input "[DATE]"
click at [489, 41] on input "All" at bounding box center [489, 41] width 95 height 6
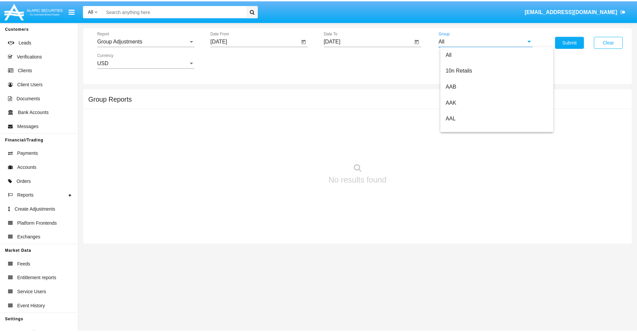
scroll to position [150, 0]
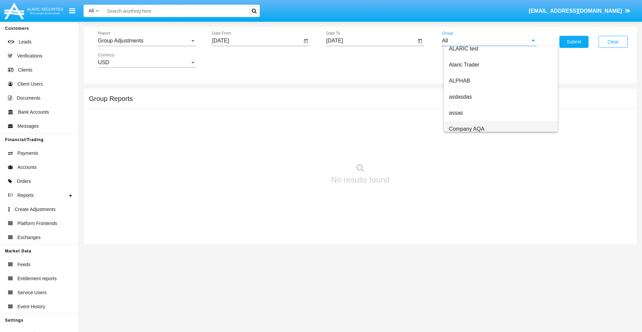
click at [466, 129] on span "Company AQA" at bounding box center [466, 129] width 35 height 6
type input "Company AQA"
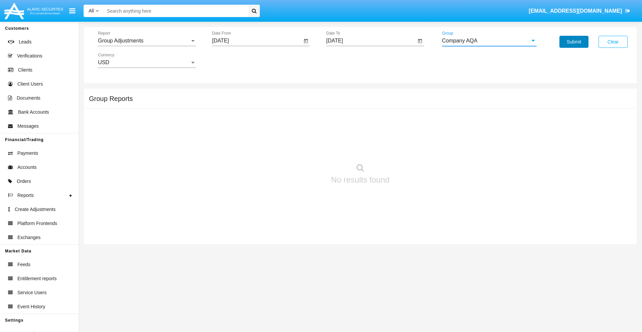
click at [573, 42] on button "Submit" at bounding box center [573, 42] width 29 height 12
click at [147, 41] on span "Report" at bounding box center [144, 41] width 92 height 6
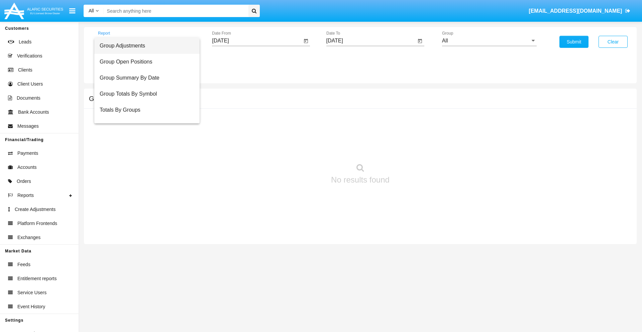
scroll to position [11, 0]
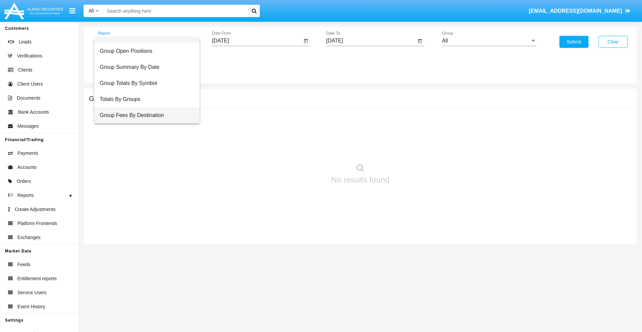
click at [144, 115] on span "Group Fees By Destination" at bounding box center [147, 115] width 95 height 16
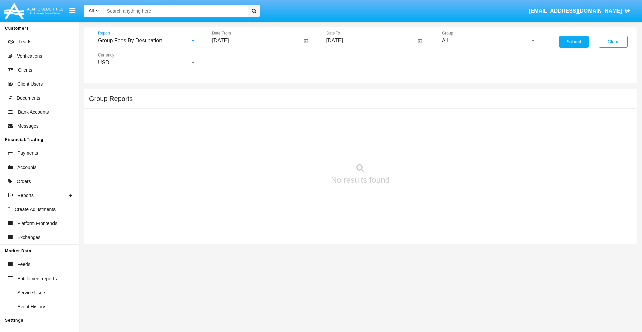
click at [257, 41] on input "[DATE]" at bounding box center [257, 41] width 90 height 6
click at [234, 60] on span "[DATE]" at bounding box center [228, 60] width 15 height 5
click at [298, 148] on div "2025" at bounding box center [298, 148] width 21 height 12
click at [275, 108] on div "[DATE]" at bounding box center [274, 108] width 21 height 12
click at [303, 142] on div "26" at bounding box center [303, 143] width 12 height 12
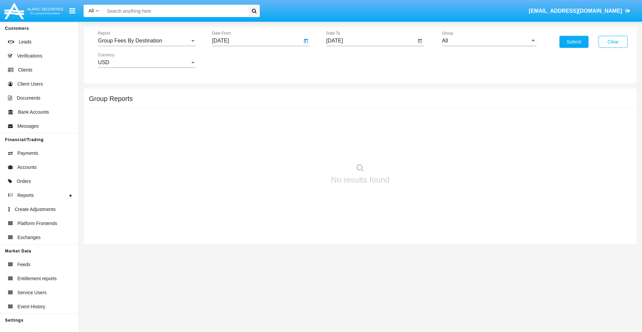
type input "[DATE]"
click at [371, 41] on input "[DATE]" at bounding box center [371, 41] width 90 height 6
click at [348, 60] on span "[DATE]" at bounding box center [342, 60] width 15 height 5
click at [412, 148] on div "2025" at bounding box center [412, 148] width 21 height 12
click at [342, 121] on div "SEP" at bounding box center [341, 121] width 21 height 12
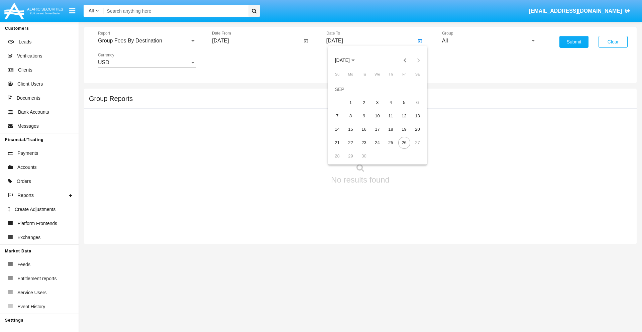
click at [404, 142] on div "26" at bounding box center [404, 143] width 12 height 12
type input "[DATE]"
click at [489, 41] on input "All" at bounding box center [489, 41] width 95 height 6
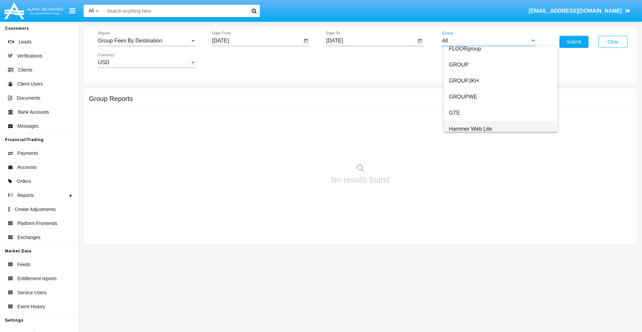
click at [470, 129] on span "Hammer Web Lite" at bounding box center [470, 129] width 43 height 6
type input "Hammer Web Lite"
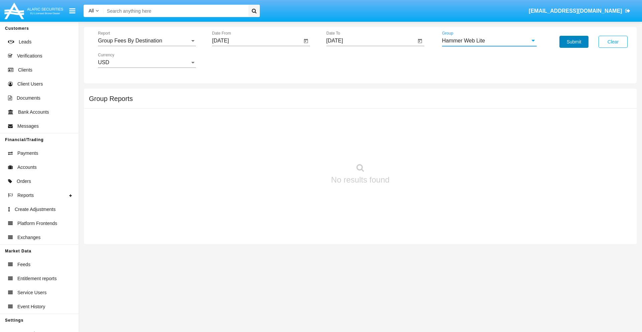
click at [573, 42] on button "Submit" at bounding box center [573, 42] width 29 height 12
click at [147, 41] on span "Report" at bounding box center [144, 41] width 92 height 6
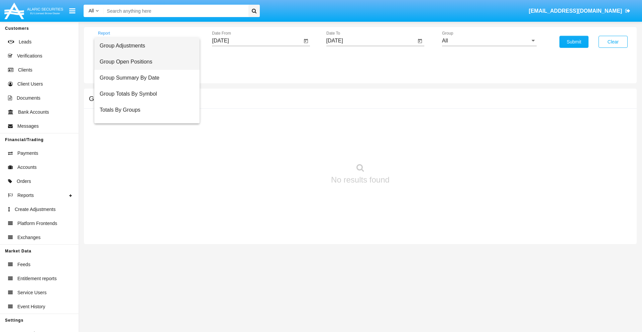
click at [144, 62] on span "Group Open Positions" at bounding box center [147, 62] width 95 height 16
click at [257, 41] on input "[DATE]" at bounding box center [257, 41] width 90 height 6
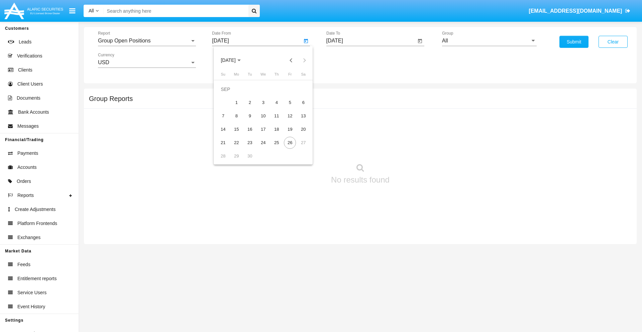
click at [234, 60] on span "[DATE]" at bounding box center [228, 60] width 15 height 5
click at [298, 148] on div "2025" at bounding box center [298, 148] width 21 height 12
click at [298, 108] on div "AUG" at bounding box center [298, 108] width 21 height 12
click at [250, 142] on div "26" at bounding box center [250, 143] width 12 height 12
type input "08/26/25"
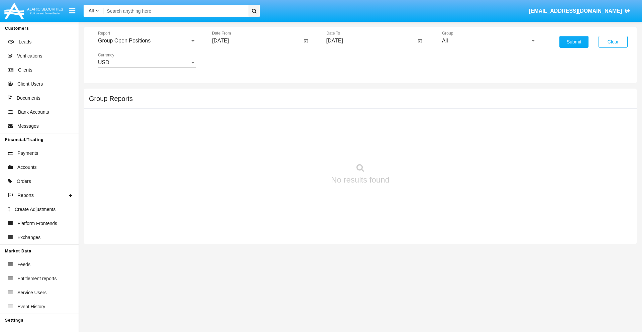
click at [371, 41] on input "[DATE]" at bounding box center [371, 41] width 90 height 6
click at [348, 60] on span "SEP 2025" at bounding box center [342, 60] width 15 height 5
click at [412, 148] on div "2025" at bounding box center [412, 148] width 21 height 12
click at [342, 121] on div "SEP" at bounding box center [341, 121] width 21 height 12
click at [404, 142] on div "26" at bounding box center [404, 143] width 12 height 12
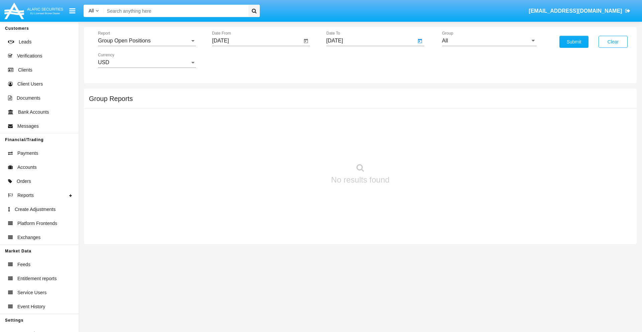
type input "[DATE]"
click at [489, 41] on input "All" at bounding box center [489, 41] width 95 height 6
type input "Hammer Web Lite"
click at [573, 42] on button "Submit" at bounding box center [573, 42] width 29 height 12
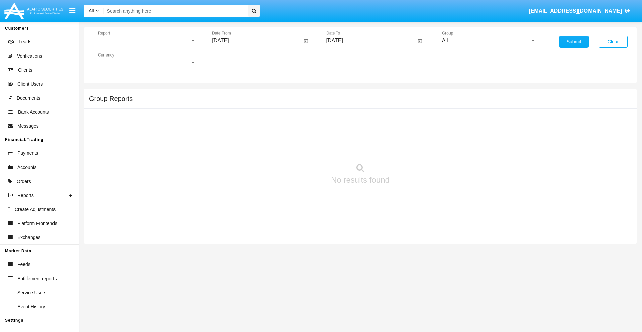
click at [147, 41] on span "Report" at bounding box center [144, 41] width 92 height 6
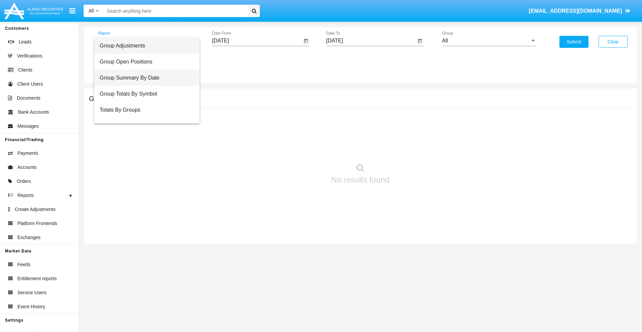
click at [144, 78] on span "Group Summary By Date" at bounding box center [147, 78] width 95 height 16
click at [257, 41] on input "[DATE]" at bounding box center [257, 41] width 90 height 6
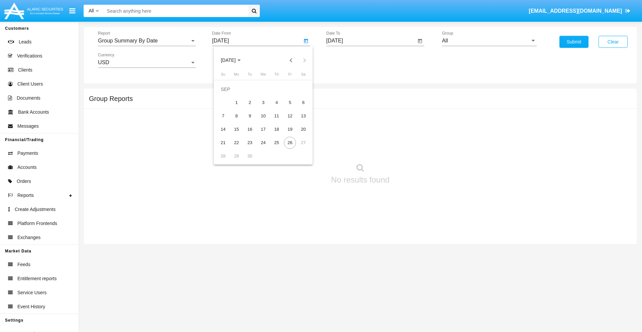
click at [234, 60] on span "[DATE]" at bounding box center [228, 60] width 15 height 5
click at [298, 148] on div "2025" at bounding box center [298, 148] width 21 height 12
click at [298, 108] on div "AUG" at bounding box center [298, 108] width 21 height 12
click at [250, 142] on div "26" at bounding box center [250, 143] width 12 height 12
type input "08/26/25"
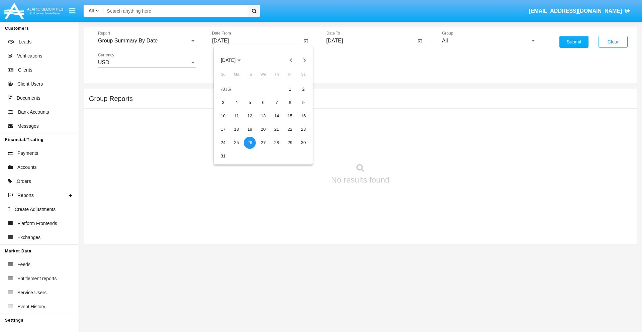
click at [371, 41] on input "[DATE]" at bounding box center [371, 41] width 90 height 6
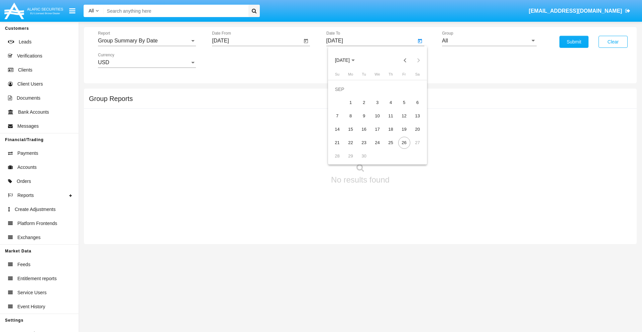
click at [348, 60] on span "[DATE]" at bounding box center [342, 60] width 15 height 5
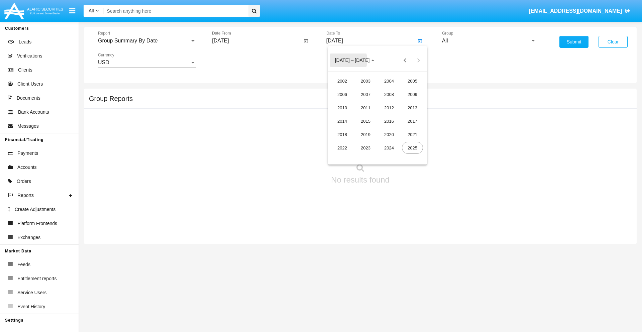
click at [412, 148] on div "2025" at bounding box center [412, 148] width 21 height 12
click at [342, 121] on div "SEP" at bounding box center [341, 121] width 21 height 12
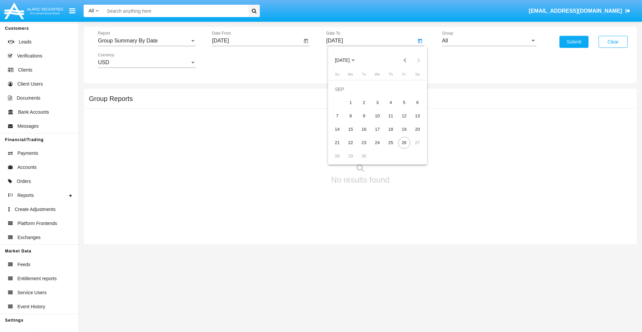
click at [404, 142] on div "26" at bounding box center [404, 143] width 12 height 12
type input "[DATE]"
click at [489, 41] on input "All" at bounding box center [489, 41] width 95 height 6
type input "Hammer Web Lite"
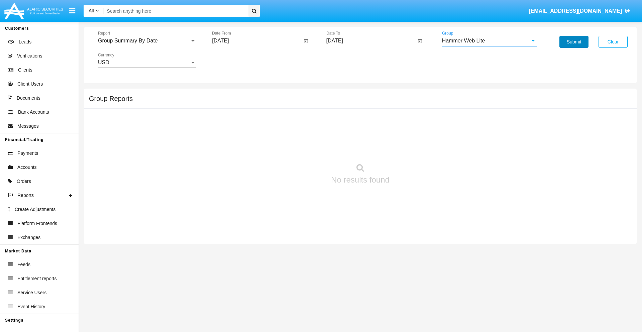
click at [573, 42] on button "Submit" at bounding box center [573, 42] width 29 height 12
click at [147, 41] on span "Report" at bounding box center [144, 41] width 92 height 6
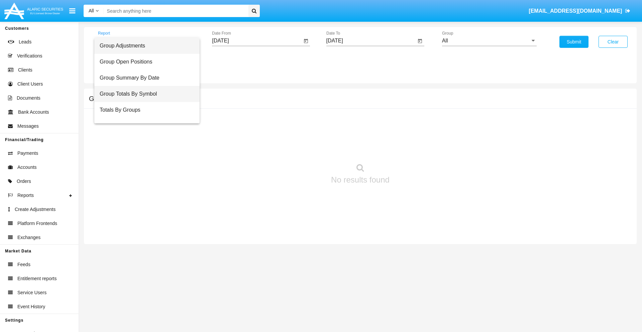
click at [144, 94] on span "Group Totals By Symbol" at bounding box center [147, 94] width 95 height 16
click at [257, 41] on input "[DATE]" at bounding box center [257, 41] width 90 height 6
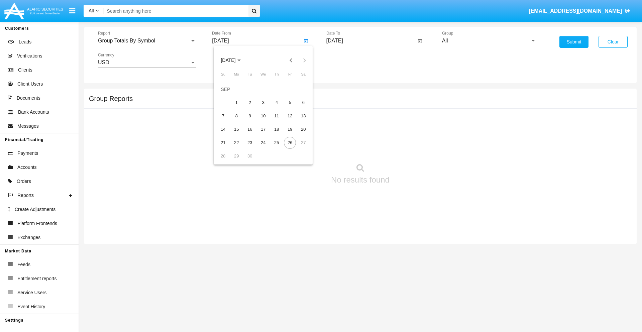
click at [234, 60] on span "[DATE]" at bounding box center [228, 60] width 15 height 5
click at [298, 148] on div "2025" at bounding box center [298, 148] width 21 height 12
click at [298, 108] on div "AUG" at bounding box center [298, 108] width 21 height 12
click at [250, 142] on div "26" at bounding box center [250, 143] width 12 height 12
type input "08/26/25"
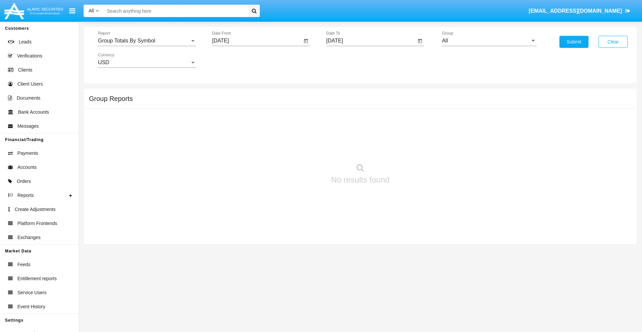
click at [371, 41] on input "[DATE]" at bounding box center [371, 41] width 90 height 6
click at [348, 60] on span "[DATE]" at bounding box center [342, 60] width 15 height 5
click at [412, 148] on div "2025" at bounding box center [412, 148] width 21 height 12
click at [342, 121] on div "SEP" at bounding box center [341, 121] width 21 height 12
click at [404, 142] on div "26" at bounding box center [404, 143] width 12 height 12
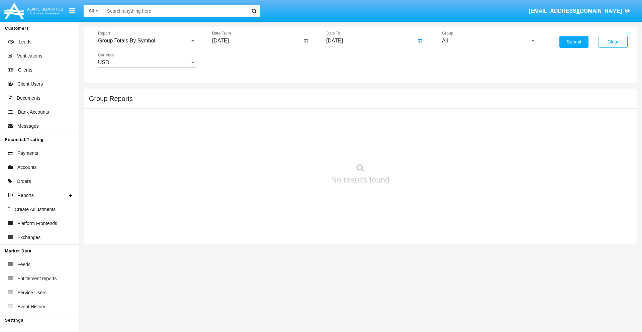
type input "[DATE]"
click at [489, 41] on input "All" at bounding box center [489, 41] width 95 height 6
type input "Hammer Web Lite"
click at [573, 42] on button "Submit" at bounding box center [573, 42] width 29 height 12
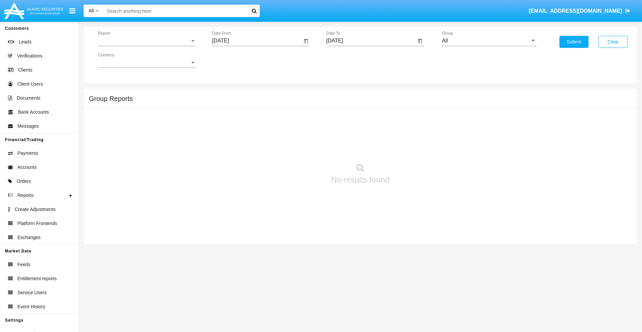
click at [147, 41] on span "Report" at bounding box center [144, 41] width 92 height 6
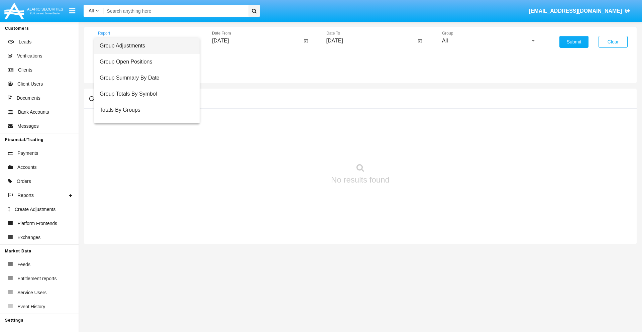
scroll to position [27, 0]
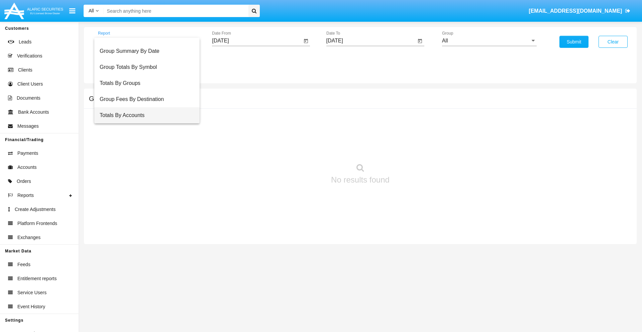
click at [144, 115] on span "Totals By Accounts" at bounding box center [147, 115] width 95 height 16
click at [257, 41] on input "[DATE]" at bounding box center [257, 41] width 90 height 6
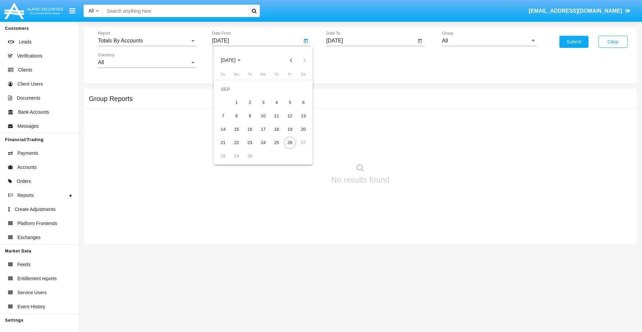
click at [234, 60] on span "[DATE]" at bounding box center [228, 60] width 15 height 5
click at [298, 148] on div "2025" at bounding box center [298, 148] width 21 height 12
click at [228, 121] on div "SEP" at bounding box center [228, 121] width 21 height 12
click at [276, 116] on div "11" at bounding box center [276, 116] width 12 height 12
type input "[DATE]"
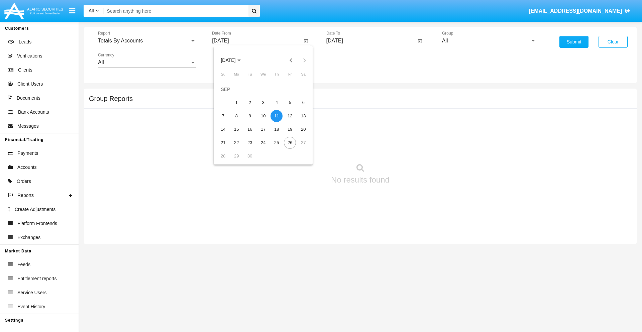
click at [371, 41] on input "[DATE]" at bounding box center [371, 41] width 90 height 6
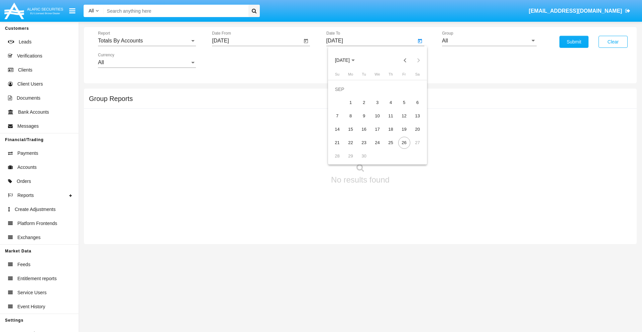
click at [348, 60] on span "[DATE]" at bounding box center [342, 60] width 15 height 5
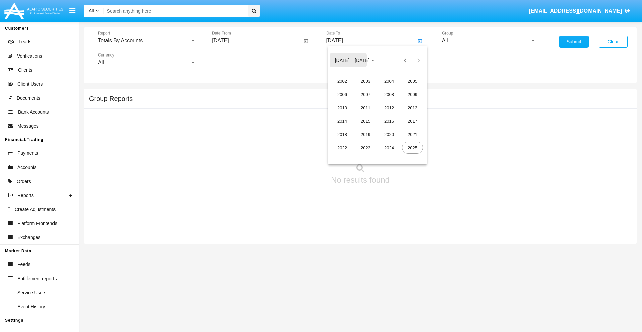
click at [412, 148] on div "2025" at bounding box center [412, 148] width 21 height 12
click at [342, 121] on div "SEP" at bounding box center [341, 121] width 21 height 12
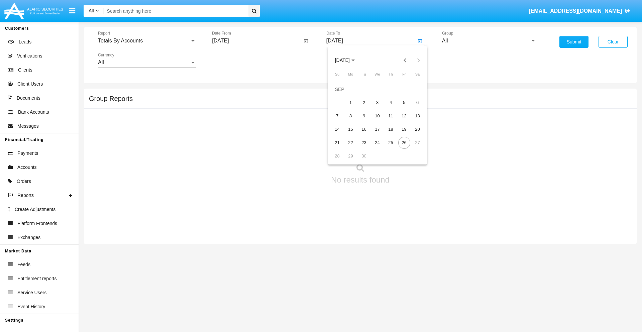
click at [404, 142] on div "26" at bounding box center [404, 143] width 12 height 12
type input "[DATE]"
click at [489, 41] on input "All" at bounding box center [489, 41] width 95 height 6
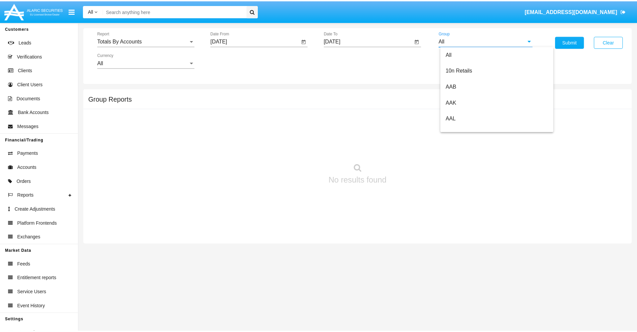
scroll to position [358, 0]
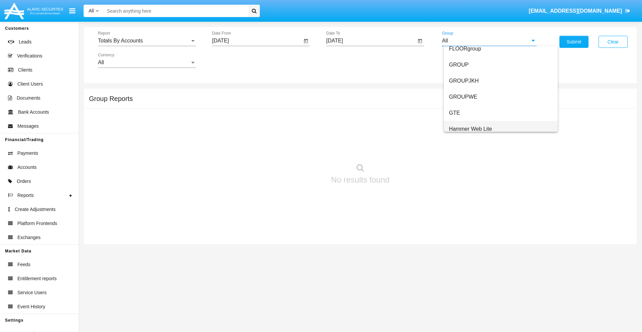
click at [470, 129] on span "Hammer Web Lite" at bounding box center [470, 129] width 43 height 6
type input "Hammer Web Lite"
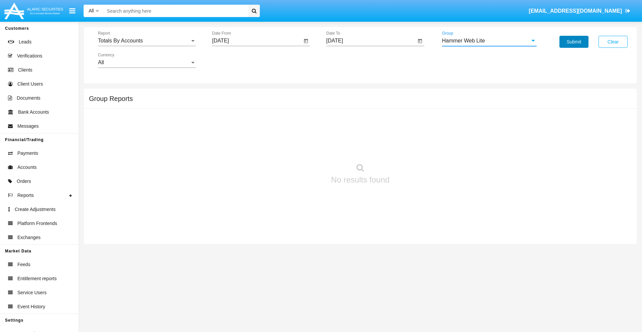
click at [573, 42] on button "Submit" at bounding box center [573, 42] width 29 height 12
click at [147, 41] on span "Report" at bounding box center [144, 41] width 92 height 6
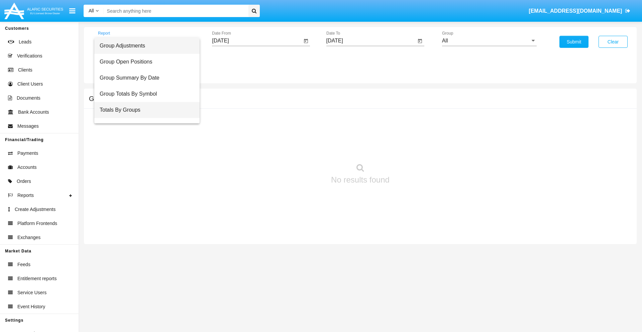
click at [144, 110] on span "Totals By Groups" at bounding box center [147, 110] width 95 height 16
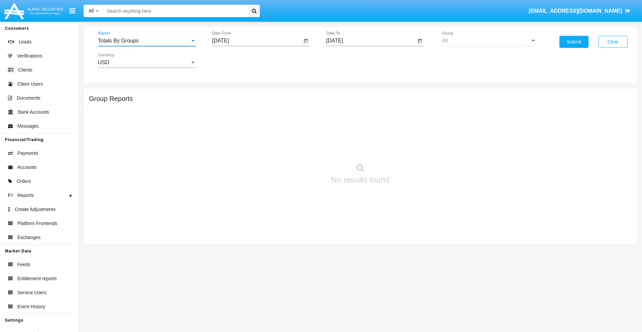
click at [257, 41] on input "[DATE]" at bounding box center [257, 41] width 90 height 6
click at [234, 60] on span "[DATE]" at bounding box center [228, 60] width 15 height 5
click at [298, 148] on div "2025" at bounding box center [298, 148] width 21 height 12
click at [228, 121] on div "SEP" at bounding box center [228, 121] width 21 height 12
click at [276, 116] on div "11" at bounding box center [276, 116] width 12 height 12
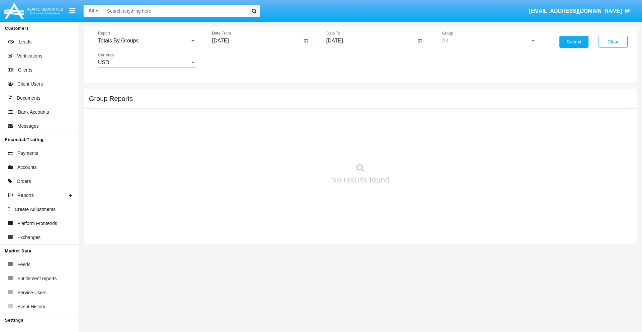
type input "09/11/25"
click at [371, 41] on input "[DATE]" at bounding box center [371, 41] width 90 height 6
click at [348, 60] on span "SEP 2025" at bounding box center [342, 60] width 15 height 5
click at [412, 148] on div "2025" at bounding box center [412, 148] width 21 height 12
click at [342, 121] on div "SEP" at bounding box center [341, 121] width 21 height 12
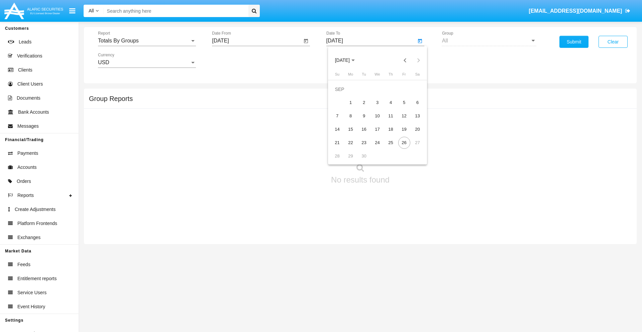
click at [404, 142] on div "26" at bounding box center [404, 143] width 12 height 12
type input "09/26/25"
click at [573, 42] on button "Submit" at bounding box center [573, 42] width 29 height 12
click at [147, 41] on span "Report" at bounding box center [144, 41] width 92 height 6
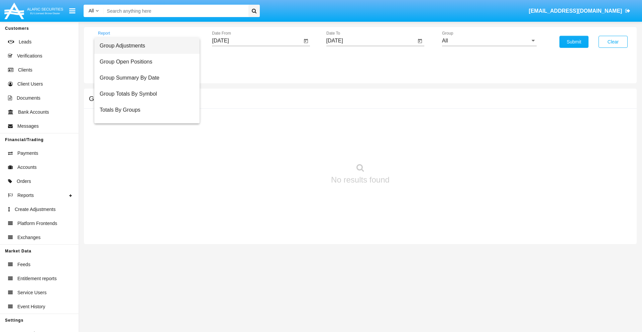
click at [144, 46] on span "Group Adjustments" at bounding box center [147, 46] width 95 height 16
click at [489, 41] on input "All" at bounding box center [489, 41] width 95 height 6
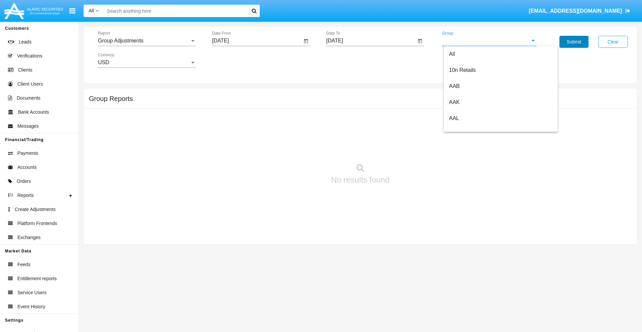
click at [573, 42] on button "Submit" at bounding box center [573, 42] width 29 height 12
click at [147, 41] on span "Report" at bounding box center [144, 41] width 92 height 6
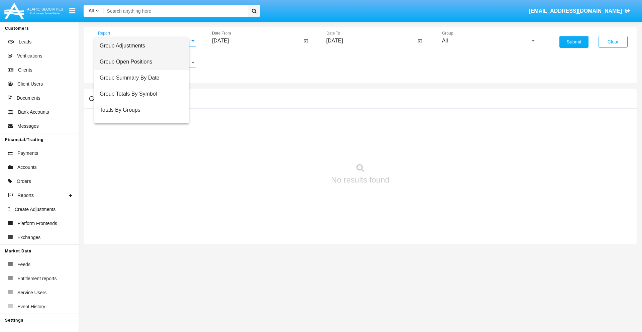
click at [144, 62] on span "Group Open Positions" at bounding box center [142, 62] width 84 height 16
click at [489, 41] on input "All" at bounding box center [489, 41] width 95 height 6
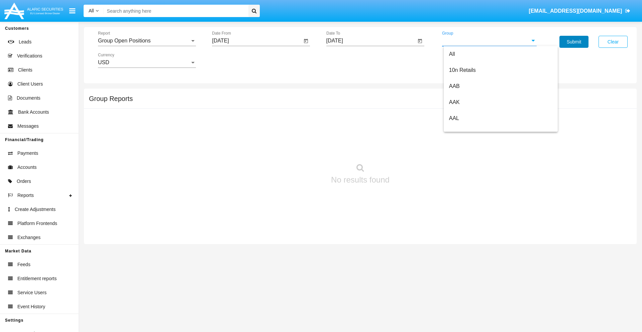
click at [573, 42] on button "Submit" at bounding box center [573, 42] width 29 height 12
click at [147, 41] on span "Report" at bounding box center [144, 41] width 92 height 6
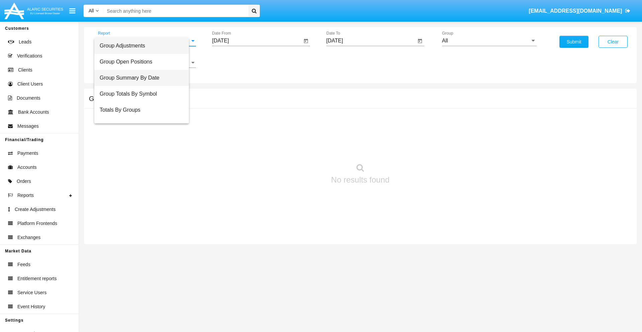
click at [144, 78] on span "Group Summary By Date" at bounding box center [142, 78] width 84 height 16
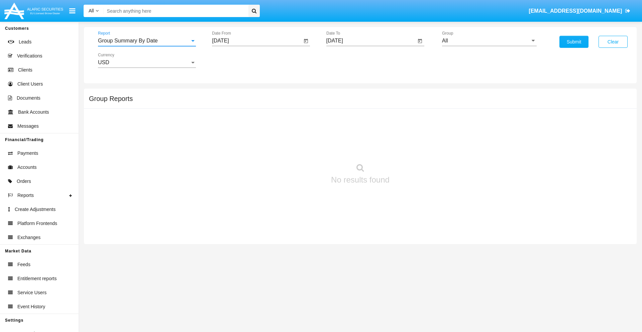
click at [489, 41] on input "All" at bounding box center [489, 41] width 95 height 6
click at [573, 42] on button "Submit" at bounding box center [573, 42] width 29 height 12
click at [147, 41] on span "Report" at bounding box center [144, 41] width 92 height 6
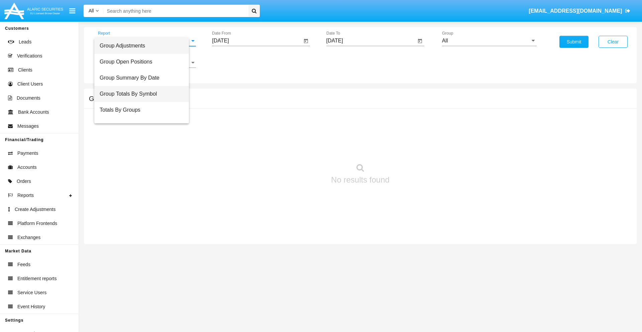
click at [144, 94] on span "Group Totals By Symbol" at bounding box center [142, 94] width 84 height 16
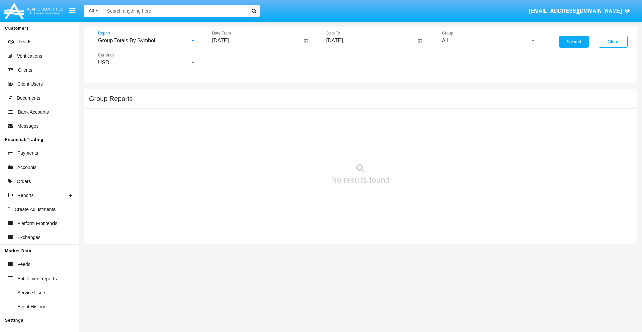
click at [489, 41] on input "All" at bounding box center [489, 41] width 95 height 6
click at [573, 42] on button "Submit" at bounding box center [573, 42] width 29 height 12
click at [147, 41] on span "Report" at bounding box center [144, 41] width 92 height 6
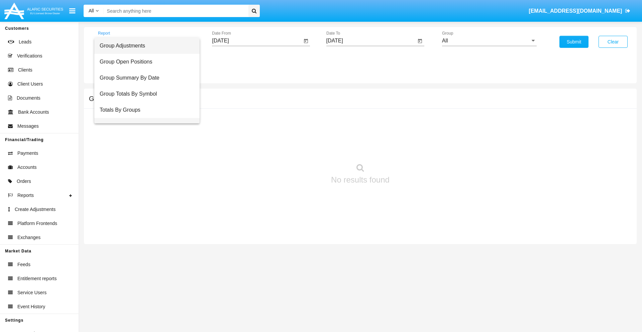
click at [144, 118] on span "Group Fees By Destination" at bounding box center [147, 126] width 95 height 16
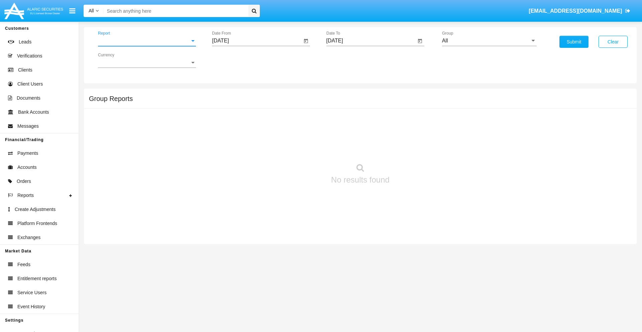
scroll to position [11, 0]
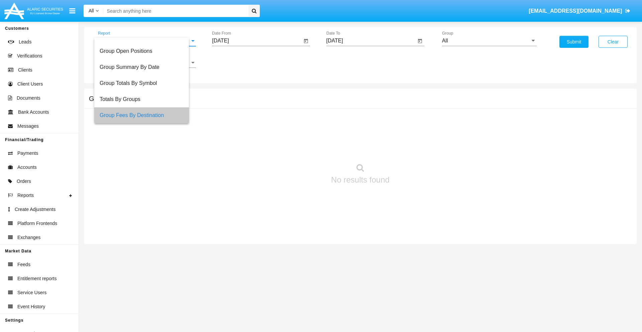
click at [489, 41] on input "All" at bounding box center [489, 41] width 95 height 6
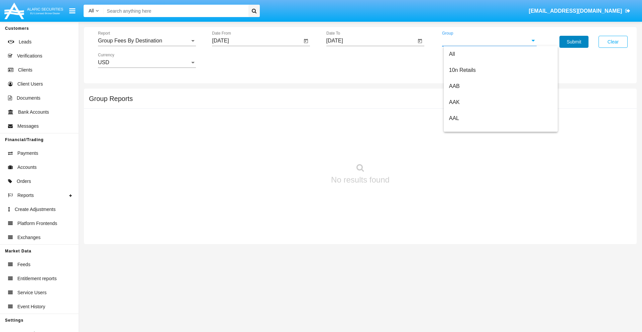
click at [573, 42] on button "Submit" at bounding box center [573, 42] width 29 height 12
